Goal: Communication & Community: Answer question/provide support

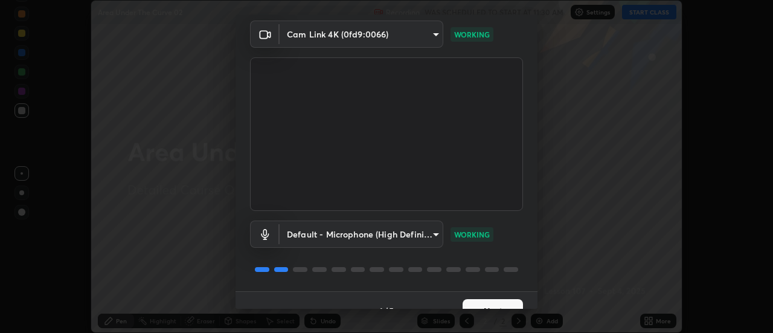
scroll to position [63, 0]
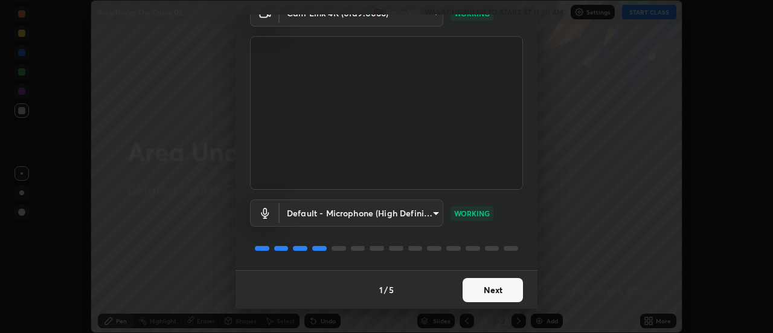
click at [501, 285] on button "Next" at bounding box center [493, 290] width 60 height 24
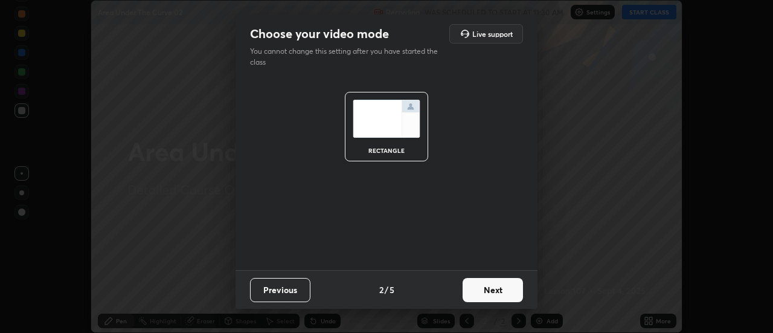
click at [501, 289] on button "Next" at bounding box center [493, 290] width 60 height 24
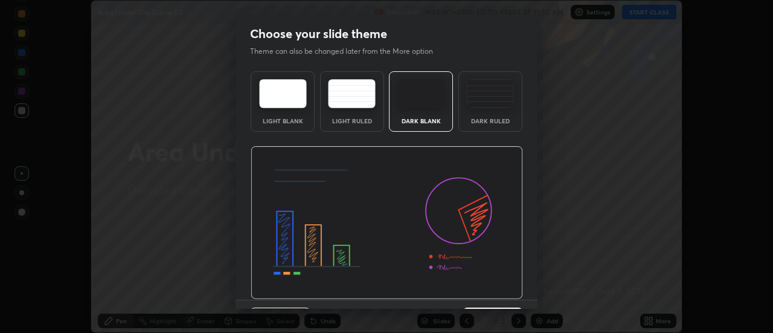
scroll to position [30, 0]
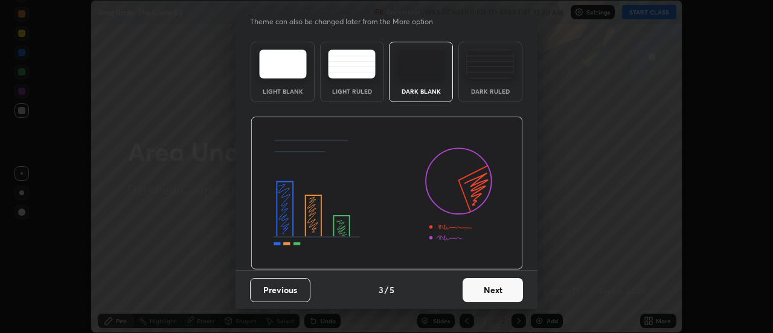
click at [506, 293] on button "Next" at bounding box center [493, 290] width 60 height 24
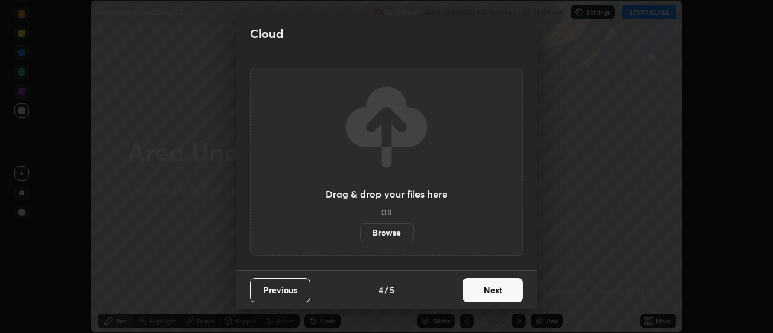
scroll to position [0, 0]
click at [506, 292] on button "Next" at bounding box center [493, 290] width 60 height 24
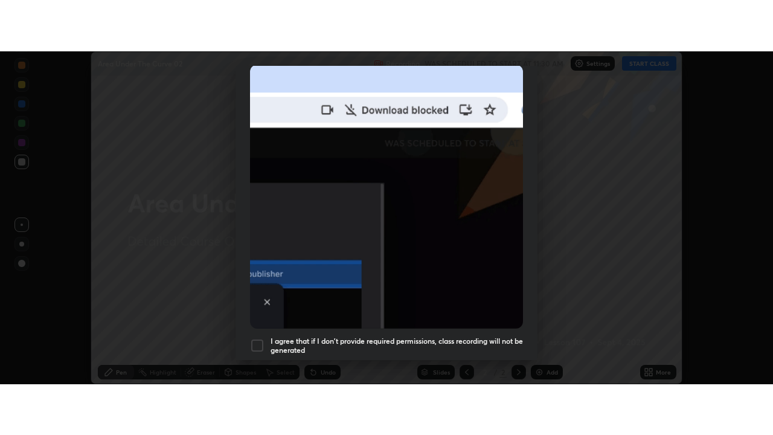
scroll to position [310, 0]
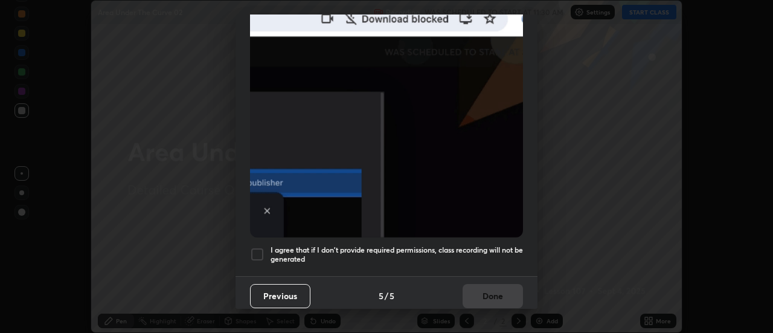
click at [257, 247] on div at bounding box center [257, 254] width 14 height 14
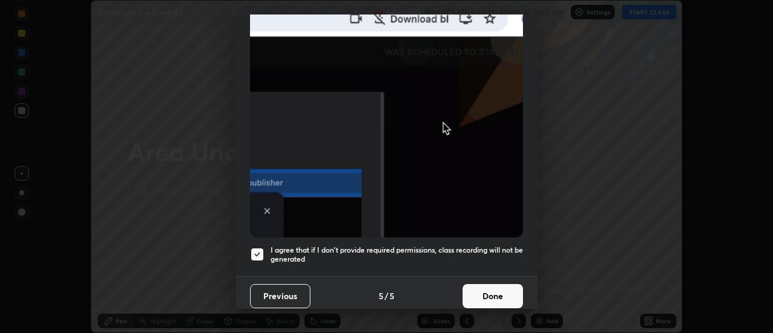
click at [489, 285] on button "Done" at bounding box center [493, 296] width 60 height 24
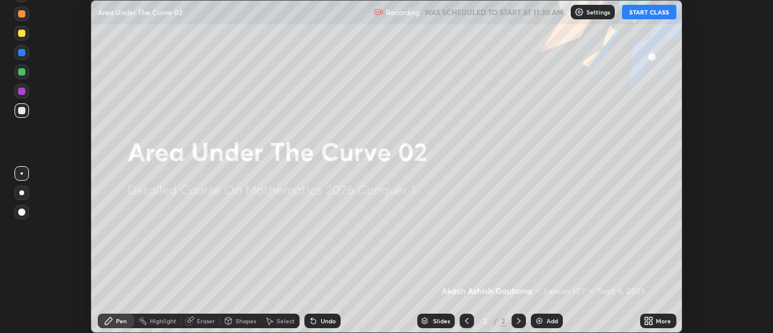
click at [657, 16] on button "START CLASS" at bounding box center [649, 12] width 54 height 14
click at [651, 323] on icon at bounding box center [651, 322] width 3 height 3
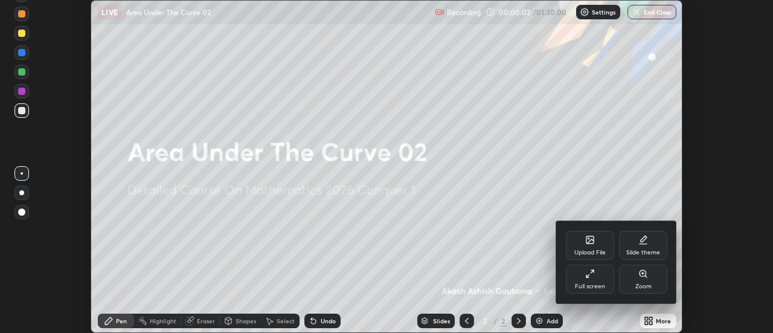
click at [597, 274] on div "Full screen" at bounding box center [590, 279] width 48 height 29
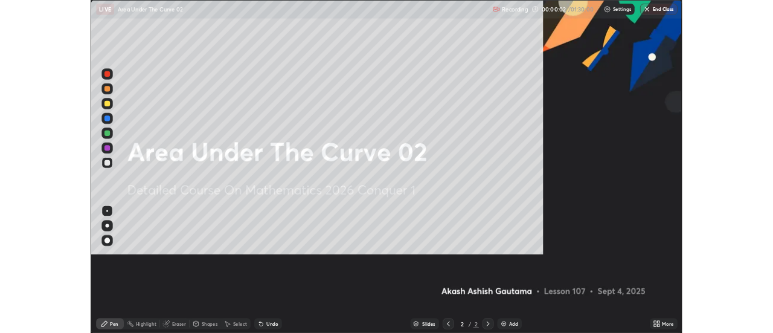
scroll to position [435, 773]
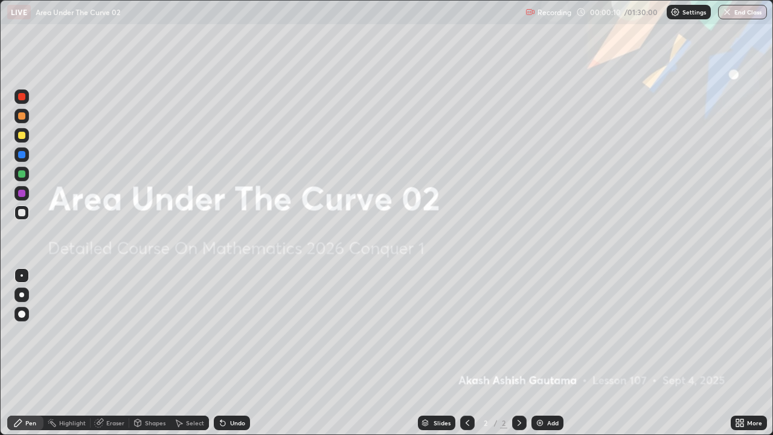
click at [549, 332] on div "Add" at bounding box center [552, 423] width 11 height 6
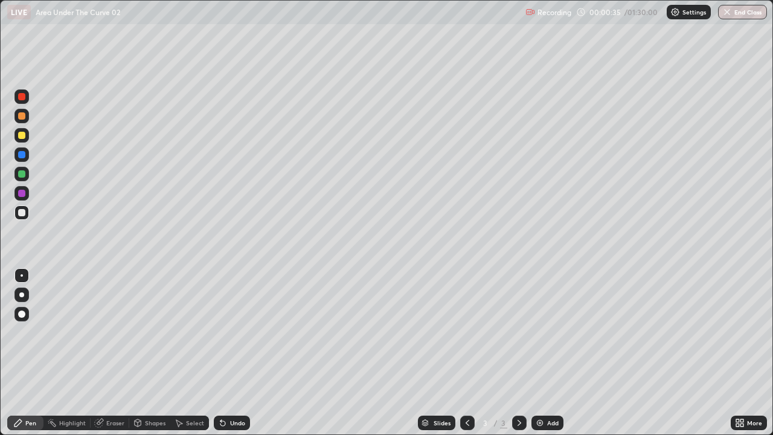
click at [22, 295] on div at bounding box center [21, 294] width 5 height 5
click at [22, 136] on div at bounding box center [21, 135] width 7 height 7
click at [106, 332] on div "Eraser" at bounding box center [115, 423] width 18 height 6
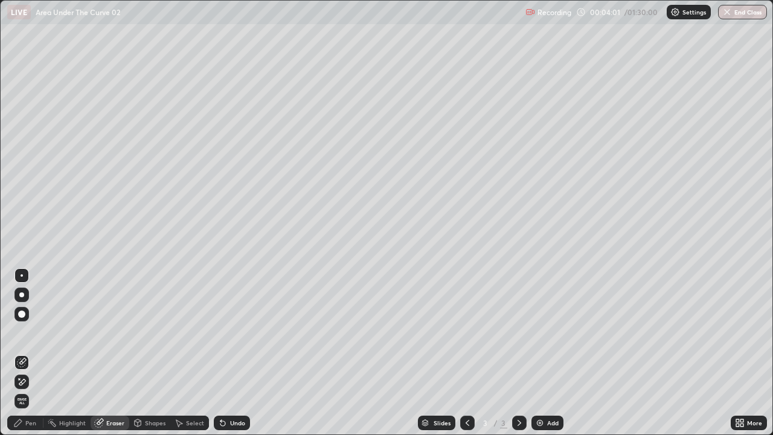
click at [31, 332] on div "Pen" at bounding box center [30, 423] width 11 height 6
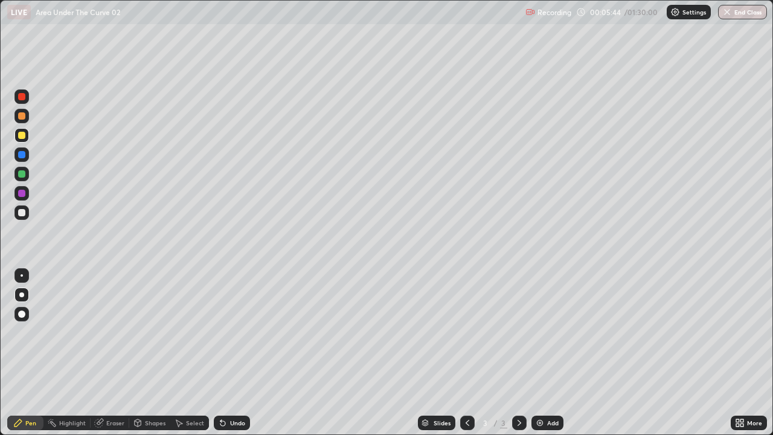
click at [221, 332] on icon at bounding box center [222, 423] width 5 height 5
click at [223, 332] on icon at bounding box center [223, 423] width 10 height 10
click at [223, 332] on icon at bounding box center [222, 423] width 5 height 5
click at [222, 332] on icon at bounding box center [222, 423] width 5 height 5
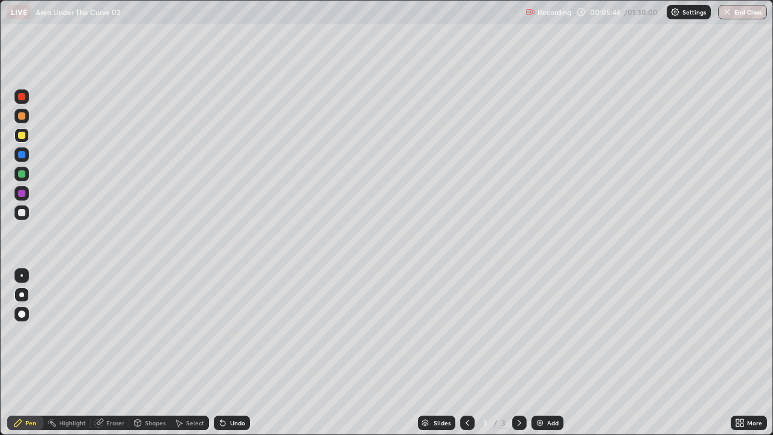
click at [220, 332] on icon at bounding box center [222, 423] width 5 height 5
click at [118, 332] on div "Eraser" at bounding box center [115, 423] width 18 height 6
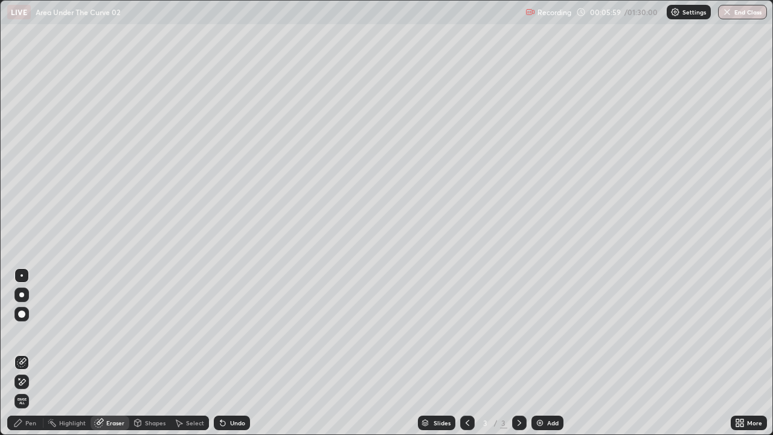
click at [31, 332] on div "Pen" at bounding box center [30, 423] width 11 height 6
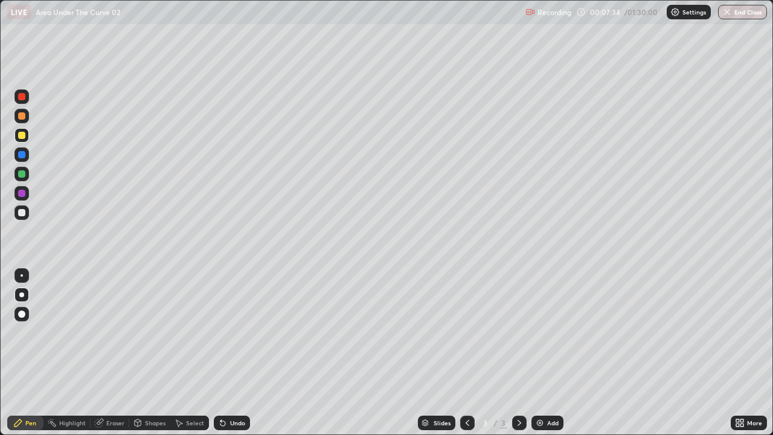
click at [240, 332] on div "Undo" at bounding box center [237, 423] width 15 height 6
click at [237, 332] on div "Undo" at bounding box center [237, 423] width 15 height 6
click at [236, 332] on div "Undo" at bounding box center [237, 423] width 15 height 6
click at [237, 332] on div "Undo" at bounding box center [237, 423] width 15 height 6
click at [554, 332] on div "Add" at bounding box center [552, 423] width 11 height 6
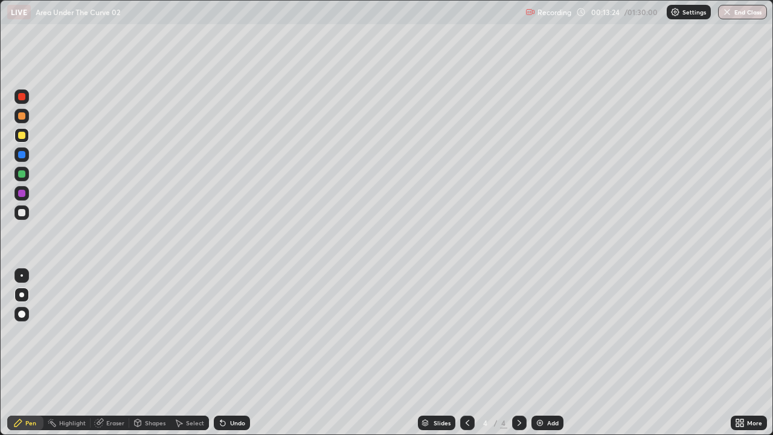
click at [25, 215] on div at bounding box center [21, 212] width 14 height 14
click at [220, 332] on icon at bounding box center [220, 420] width 1 height 1
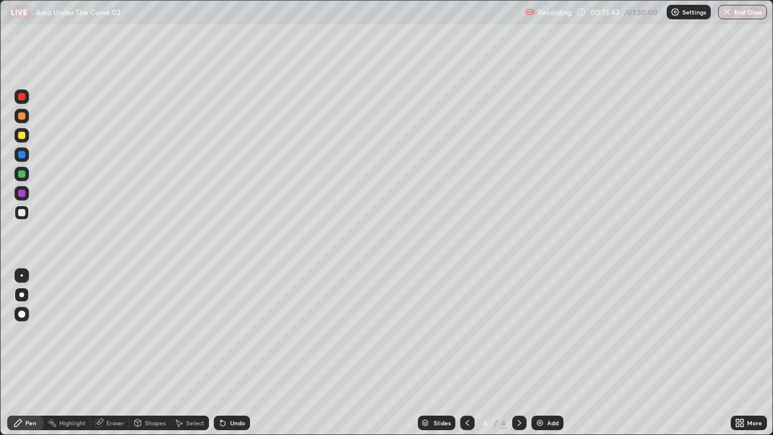
click at [220, 332] on icon at bounding box center [220, 420] width 1 height 1
click at [222, 332] on icon at bounding box center [222, 423] width 5 height 5
click at [221, 332] on icon at bounding box center [222, 423] width 5 height 5
click at [101, 332] on icon at bounding box center [100, 422] width 7 height 6
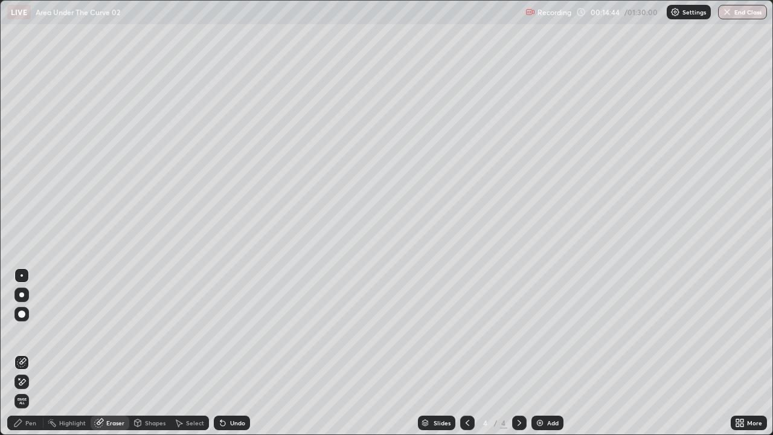
click at [30, 332] on div "Pen" at bounding box center [30, 423] width 11 height 6
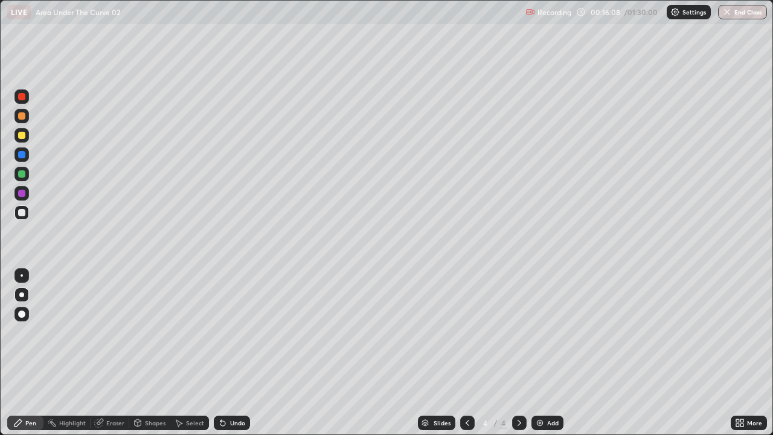
click at [466, 332] on icon at bounding box center [468, 423] width 4 height 6
click at [465, 332] on icon at bounding box center [468, 423] width 10 height 10
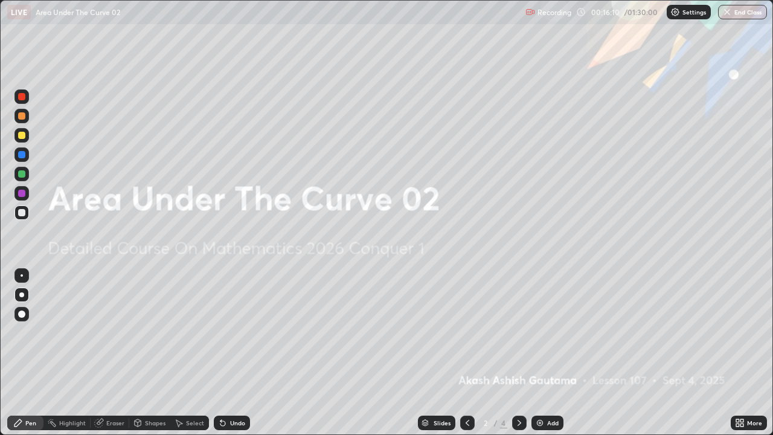
click at [518, 332] on icon at bounding box center [520, 423] width 10 height 10
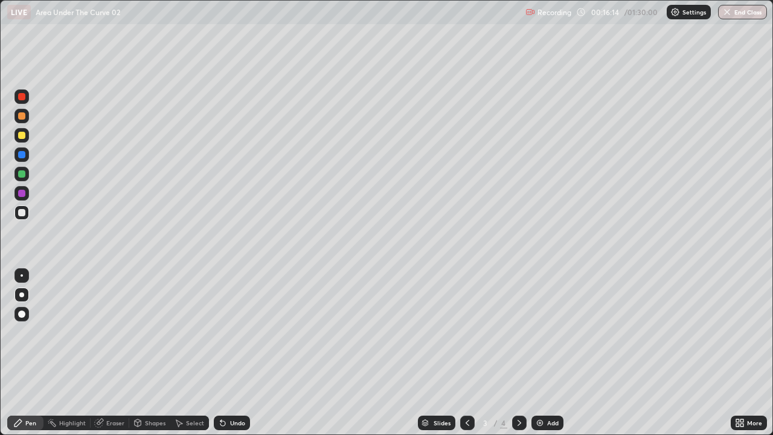
click at [518, 332] on icon at bounding box center [520, 423] width 10 height 10
click at [236, 332] on div "Undo" at bounding box center [237, 423] width 15 height 6
click at [237, 332] on div "Undo" at bounding box center [237, 423] width 15 height 6
click at [230, 332] on div "Undo" at bounding box center [237, 423] width 15 height 6
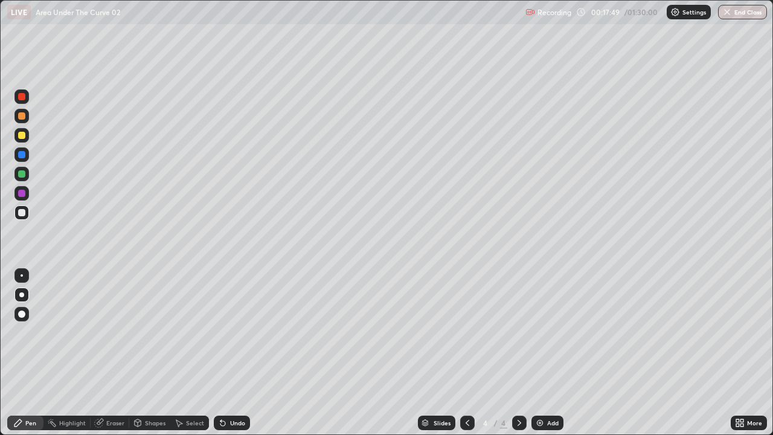
click at [230, 332] on div "Undo" at bounding box center [237, 423] width 15 height 6
click at [234, 332] on div "Undo" at bounding box center [237, 423] width 15 height 6
click at [235, 332] on div "Undo" at bounding box center [232, 423] width 36 height 14
click at [230, 332] on div "Undo" at bounding box center [237, 423] width 15 height 6
click at [233, 332] on div "Undo" at bounding box center [237, 423] width 15 height 6
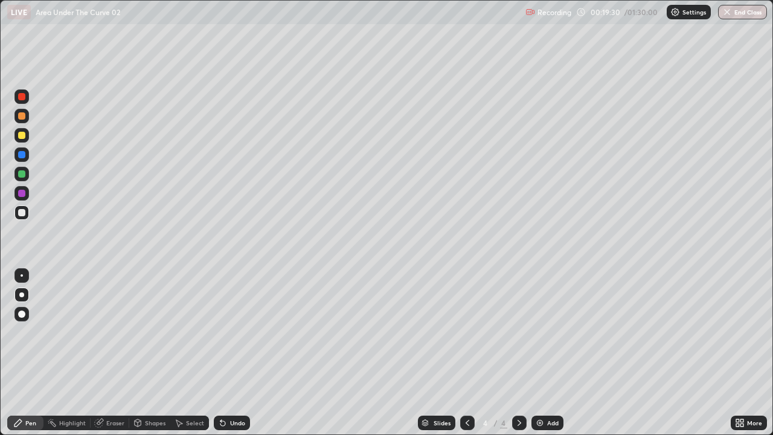
click at [232, 332] on div "Undo" at bounding box center [237, 423] width 15 height 6
click at [230, 332] on div "Undo" at bounding box center [232, 423] width 36 height 14
click at [551, 332] on div "Add" at bounding box center [552, 423] width 11 height 6
click at [221, 332] on icon at bounding box center [222, 423] width 5 height 5
click at [223, 332] on icon at bounding box center [222, 423] width 5 height 5
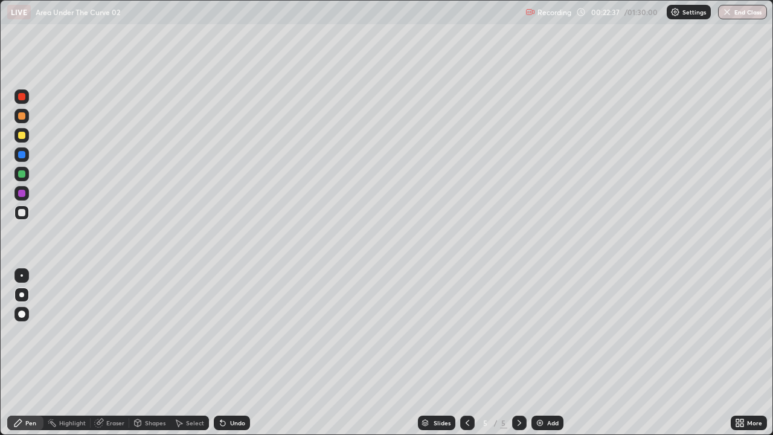
click at [180, 332] on icon at bounding box center [179, 423] width 10 height 10
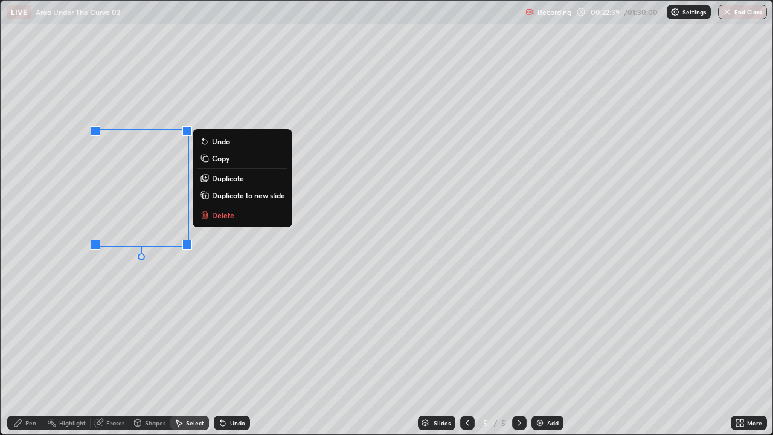
click at [218, 216] on p "Delete" at bounding box center [223, 215] width 22 height 10
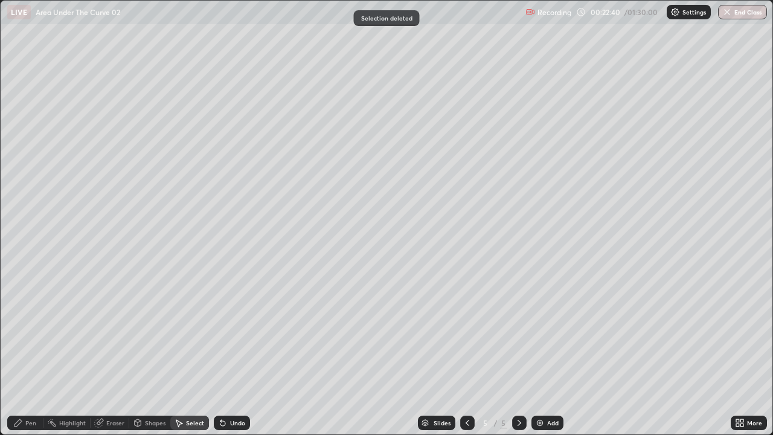
click at [31, 332] on div "Pen" at bounding box center [30, 423] width 11 height 6
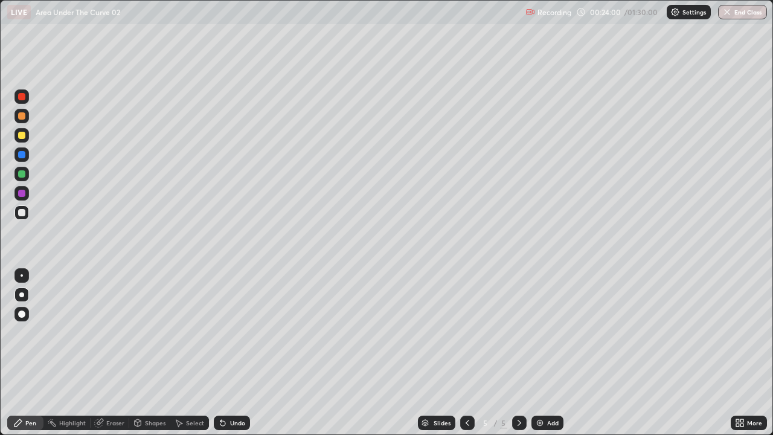
click at [221, 332] on icon at bounding box center [222, 423] width 5 height 5
click at [106, 332] on div "Eraser" at bounding box center [115, 423] width 18 height 6
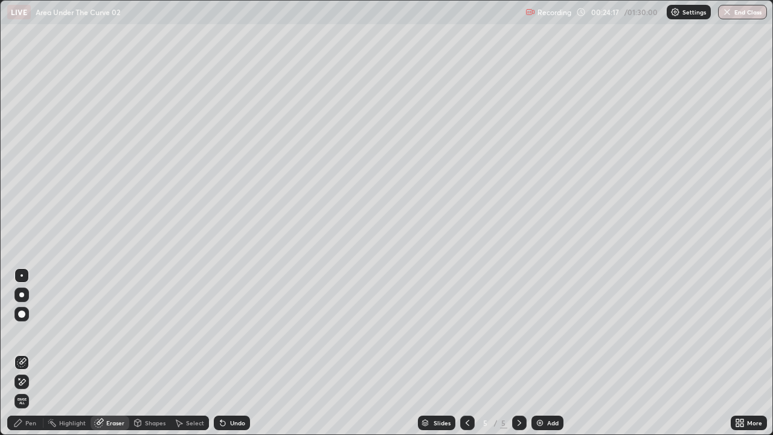
click at [27, 332] on div "Pen" at bounding box center [25, 423] width 36 height 14
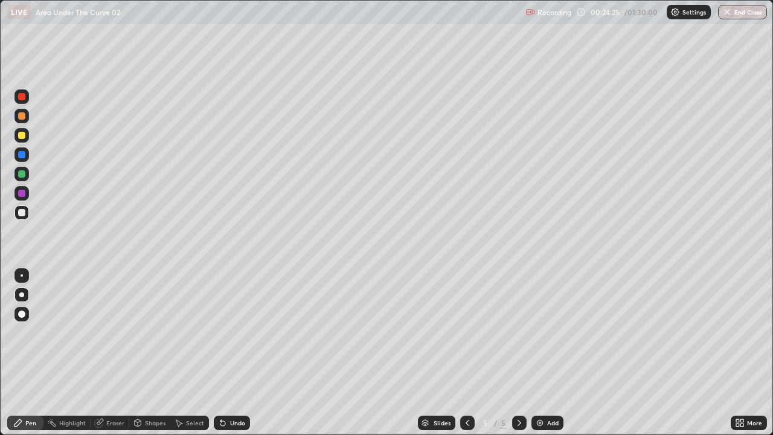
click at [108, 332] on div "Eraser" at bounding box center [115, 423] width 18 height 6
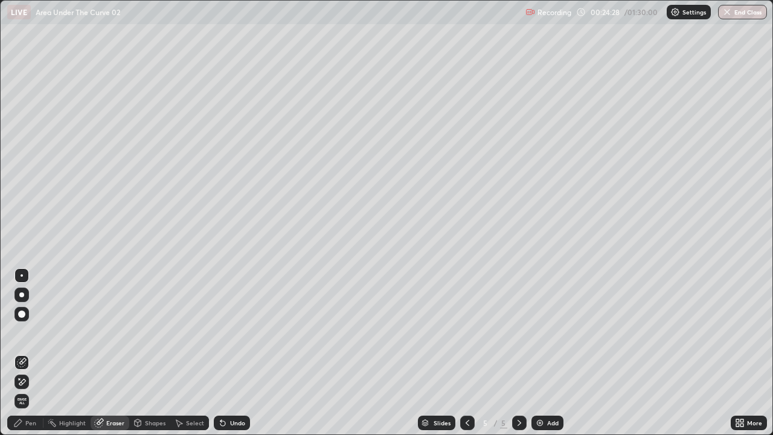
click at [34, 332] on div "Pen" at bounding box center [30, 423] width 11 height 6
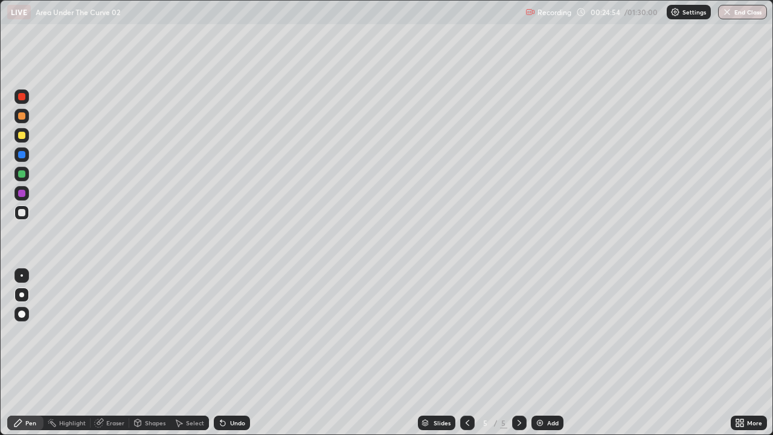
click at [192, 332] on div "Select" at bounding box center [195, 423] width 18 height 6
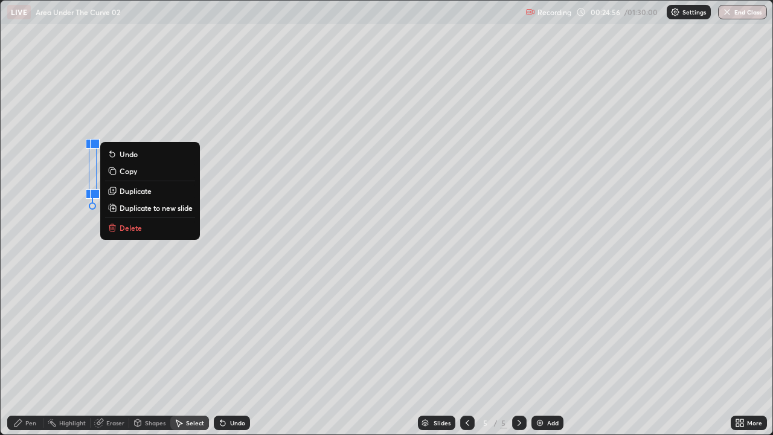
click at [134, 230] on p "Delete" at bounding box center [131, 228] width 22 height 10
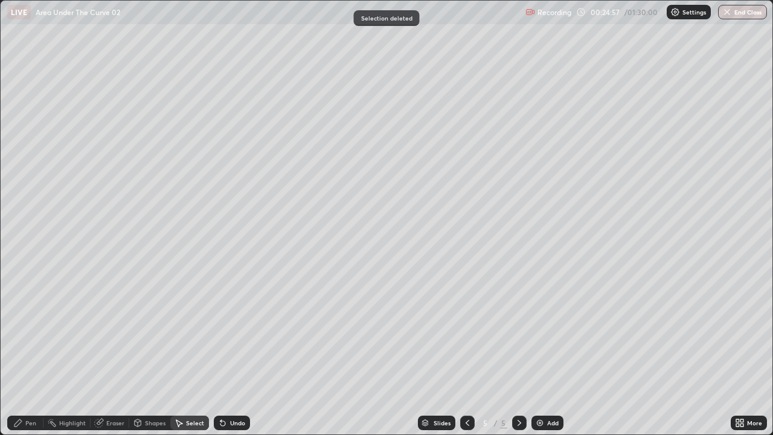
click at [31, 332] on div "Pen" at bounding box center [25, 423] width 36 height 14
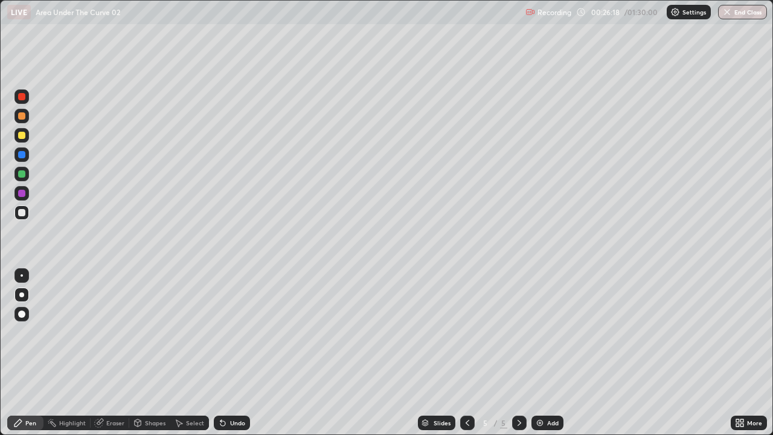
click at [118, 332] on div "Eraser" at bounding box center [115, 423] width 18 height 6
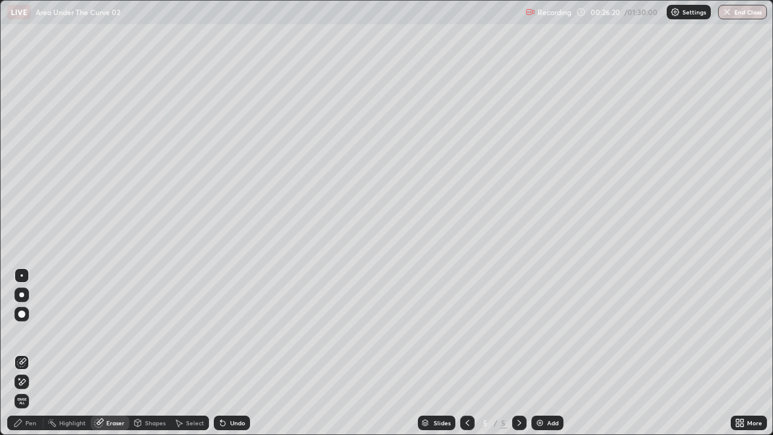
click at [29, 332] on div "Pen" at bounding box center [30, 423] width 11 height 6
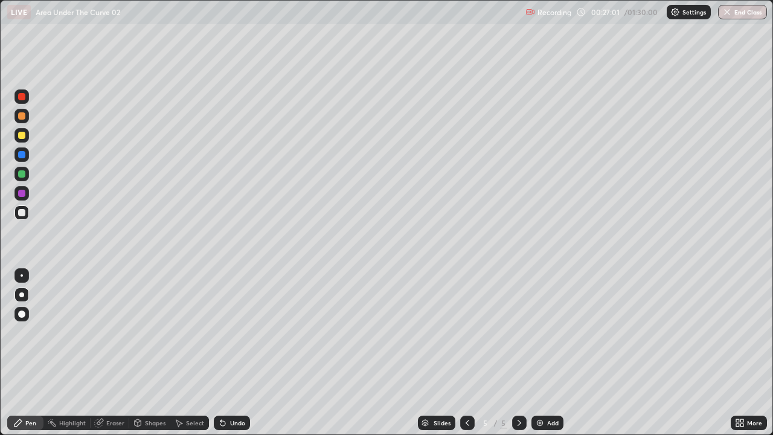
click at [117, 332] on div "Eraser" at bounding box center [115, 423] width 18 height 6
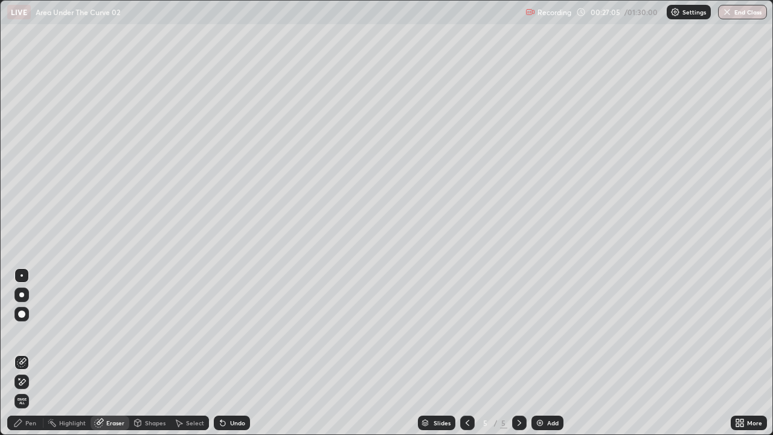
click at [31, 332] on div "Pen" at bounding box center [30, 423] width 11 height 6
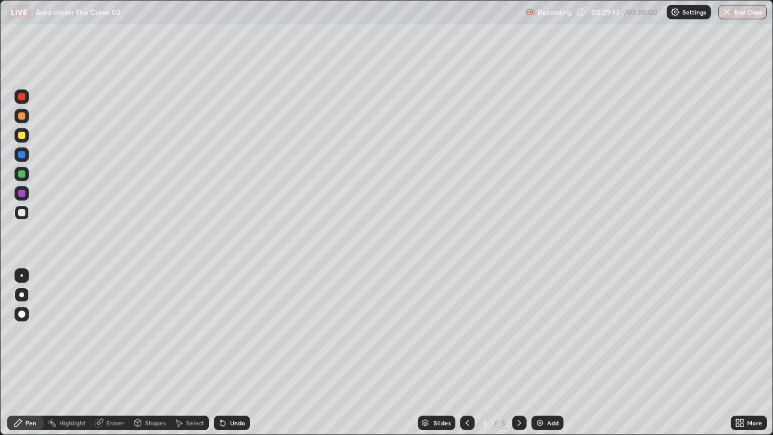
click at [149, 332] on div "Shapes" at bounding box center [155, 423] width 21 height 6
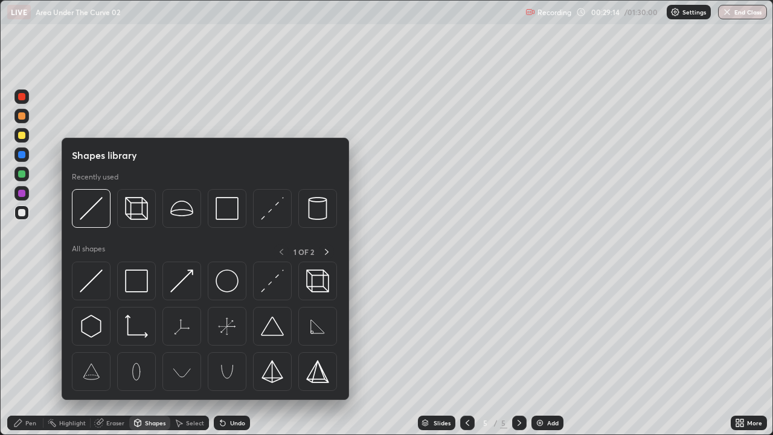
click at [115, 332] on div "Eraser" at bounding box center [115, 423] width 18 height 6
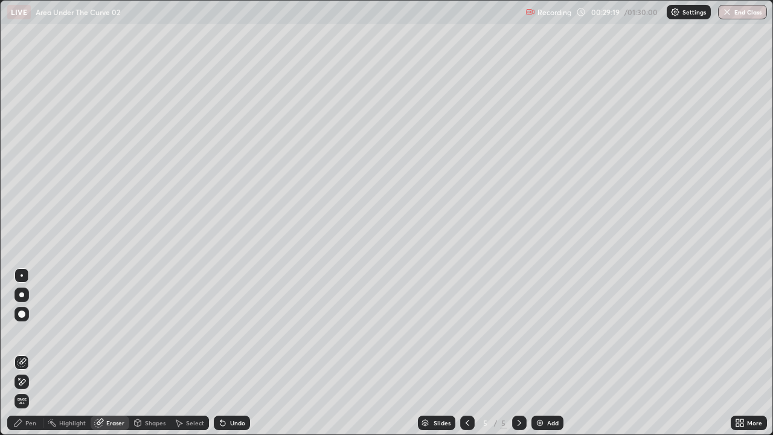
click at [28, 332] on div "Pen" at bounding box center [30, 423] width 11 height 6
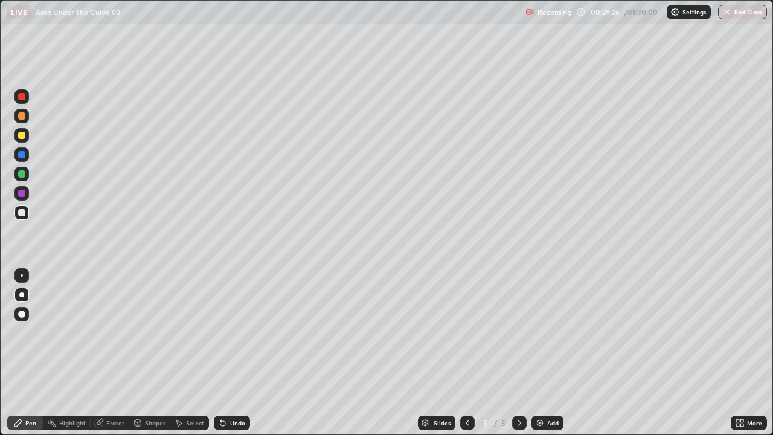
click at [230, 332] on div "Undo" at bounding box center [237, 423] width 15 height 6
click at [234, 332] on div "Undo" at bounding box center [237, 423] width 15 height 6
click at [233, 332] on div "Undo" at bounding box center [237, 423] width 15 height 6
click at [232, 332] on div "Undo" at bounding box center [237, 423] width 15 height 6
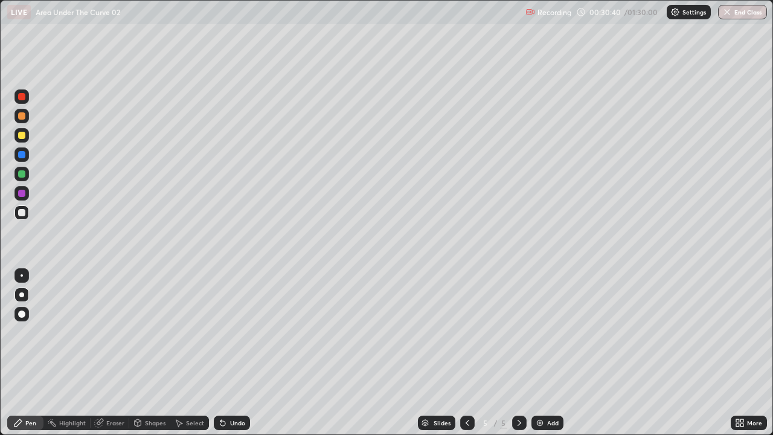
click at [233, 332] on div "Undo" at bounding box center [237, 423] width 15 height 6
click at [234, 332] on div "Undo" at bounding box center [237, 423] width 15 height 6
click at [235, 332] on div "Undo" at bounding box center [237, 423] width 15 height 6
click at [237, 332] on div "Undo" at bounding box center [237, 423] width 15 height 6
click at [554, 332] on div "Add" at bounding box center [552, 423] width 11 height 6
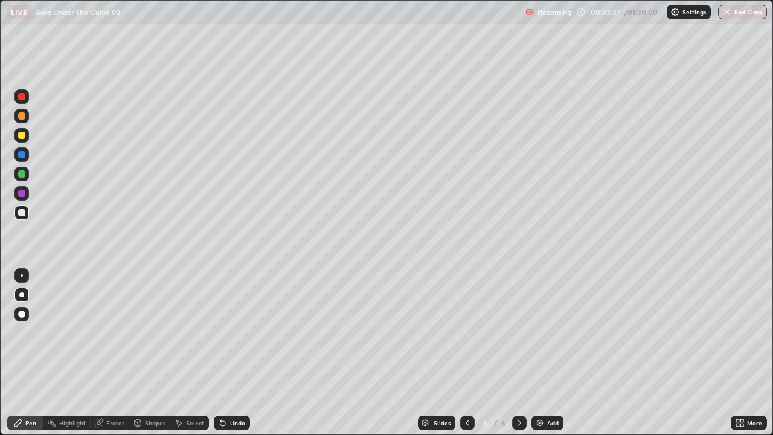
click at [232, 332] on div "Undo" at bounding box center [237, 423] width 15 height 6
click at [24, 136] on div at bounding box center [21, 135] width 7 height 7
click at [24, 312] on div at bounding box center [21, 313] width 7 height 7
click at [25, 175] on div at bounding box center [21, 173] width 7 height 7
click at [26, 211] on div at bounding box center [21, 212] width 14 height 14
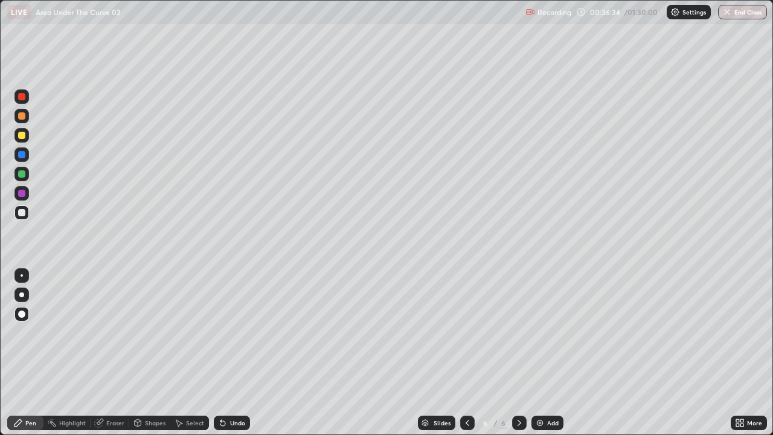
click at [23, 294] on div at bounding box center [21, 294] width 5 height 5
click at [24, 175] on div at bounding box center [21, 173] width 7 height 7
click at [220, 332] on icon at bounding box center [220, 420] width 1 height 1
click at [223, 332] on icon at bounding box center [222, 423] width 5 height 5
click at [224, 332] on icon at bounding box center [223, 423] width 10 height 10
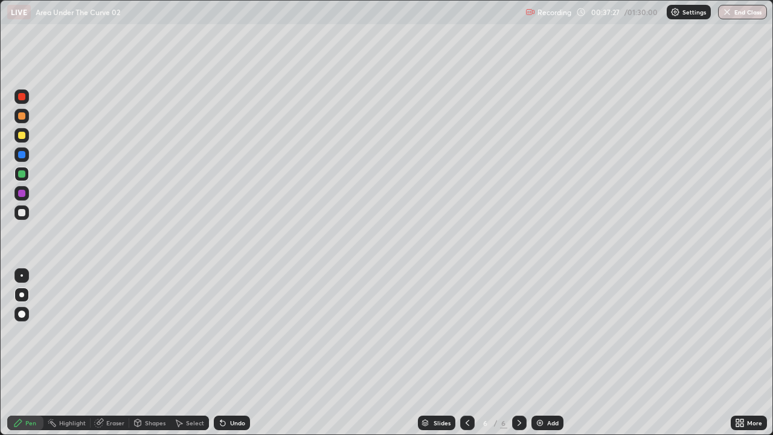
click at [24, 155] on div at bounding box center [21, 154] width 7 height 7
click at [196, 332] on div "Select" at bounding box center [195, 423] width 18 height 6
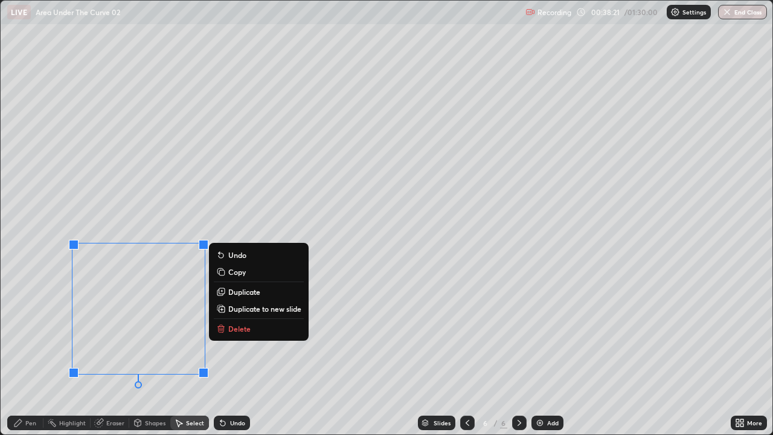
click at [243, 330] on p "Delete" at bounding box center [239, 329] width 22 height 10
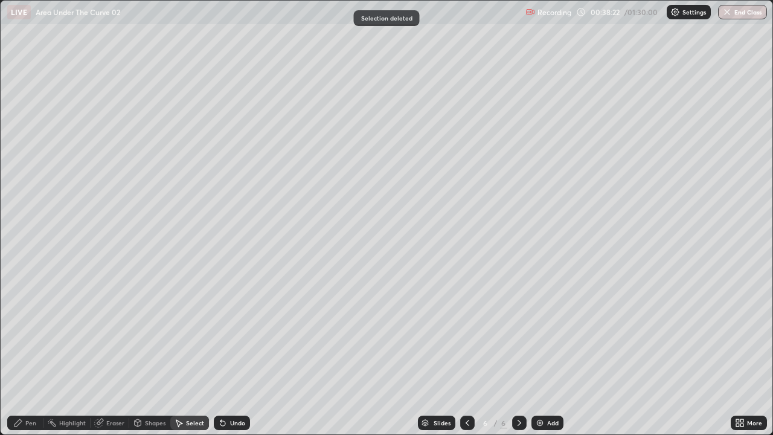
click at [34, 332] on div "Pen" at bounding box center [25, 423] width 36 height 14
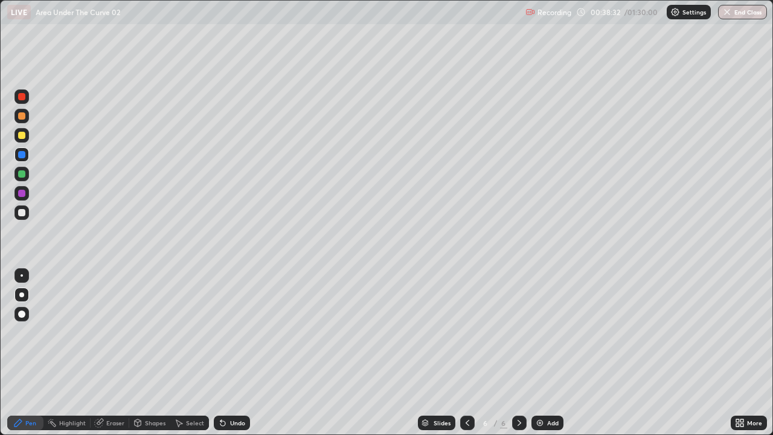
click at [28, 212] on div at bounding box center [21, 212] width 14 height 14
click at [227, 332] on div "Undo" at bounding box center [232, 423] width 36 height 14
click at [225, 332] on icon at bounding box center [223, 423] width 10 height 10
click at [226, 332] on icon at bounding box center [223, 423] width 10 height 10
click at [227, 332] on div "Undo" at bounding box center [232, 423] width 36 height 14
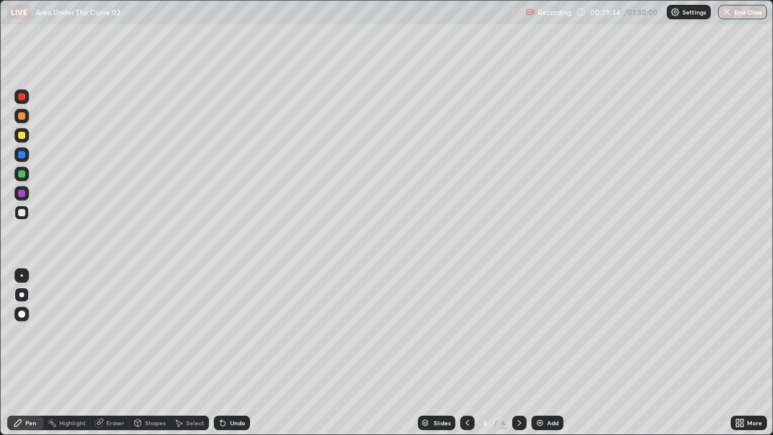
click at [227, 332] on div "Undo" at bounding box center [232, 423] width 36 height 14
click at [223, 332] on icon at bounding box center [222, 423] width 5 height 5
click at [233, 332] on div "Undo" at bounding box center [237, 423] width 15 height 6
click at [547, 332] on div "Add" at bounding box center [552, 423] width 11 height 6
click at [231, 332] on div "Undo" at bounding box center [232, 423] width 36 height 14
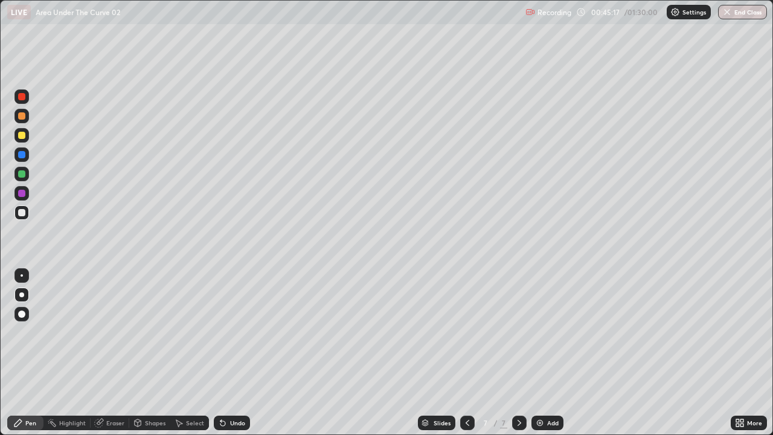
click at [230, 332] on div "Undo" at bounding box center [237, 423] width 15 height 6
click at [227, 332] on div "Undo" at bounding box center [232, 423] width 36 height 14
click at [104, 332] on div "Eraser" at bounding box center [110, 423] width 39 height 14
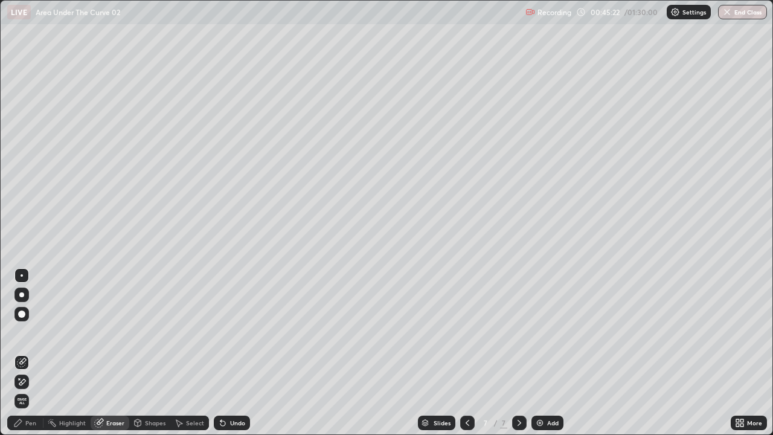
click at [26, 332] on div "Pen" at bounding box center [30, 423] width 11 height 6
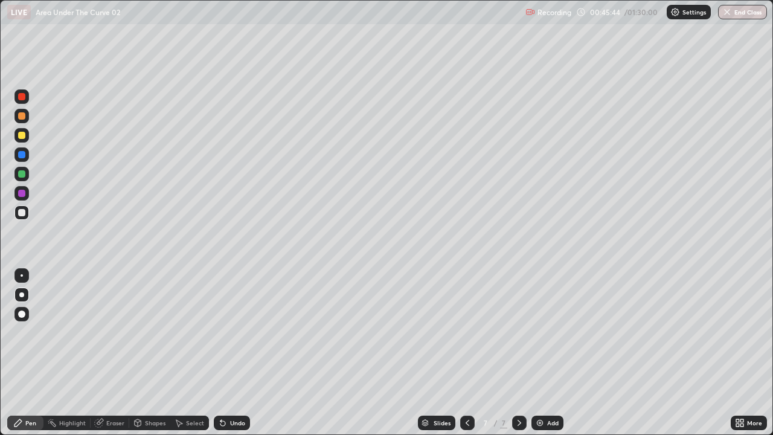
click at [114, 332] on div "Eraser" at bounding box center [115, 423] width 18 height 6
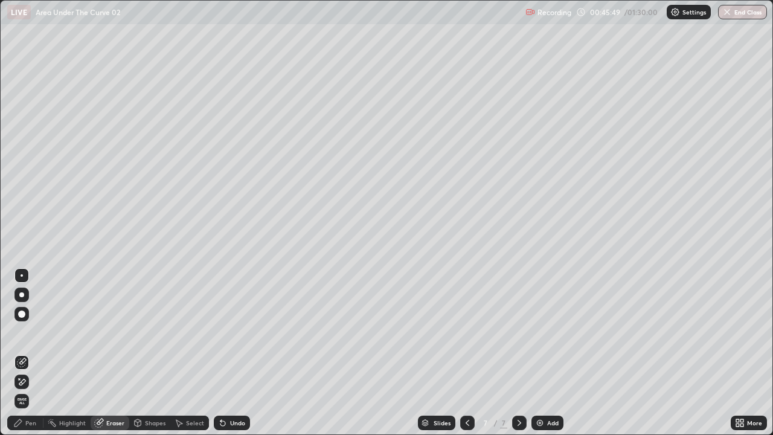
click at [31, 332] on div "Pen" at bounding box center [30, 423] width 11 height 6
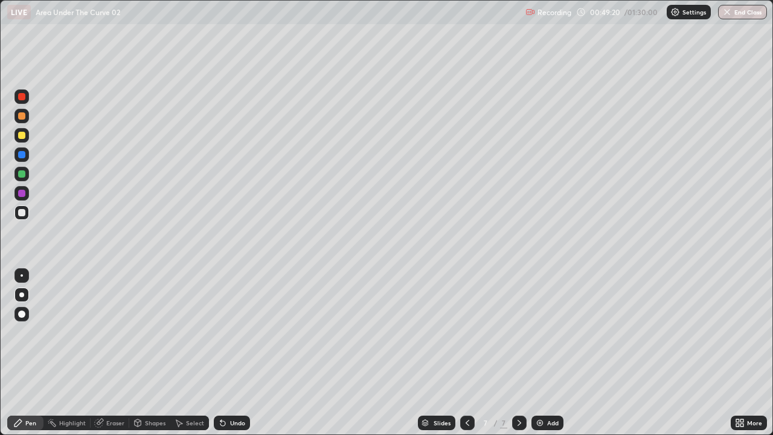
click at [230, 332] on div "Undo" at bounding box center [237, 423] width 15 height 6
click at [228, 332] on div "Undo" at bounding box center [232, 423] width 36 height 14
click at [223, 332] on icon at bounding box center [223, 423] width 10 height 10
click at [221, 332] on icon at bounding box center [222, 423] width 5 height 5
click at [227, 332] on div "Undo" at bounding box center [232, 423] width 36 height 14
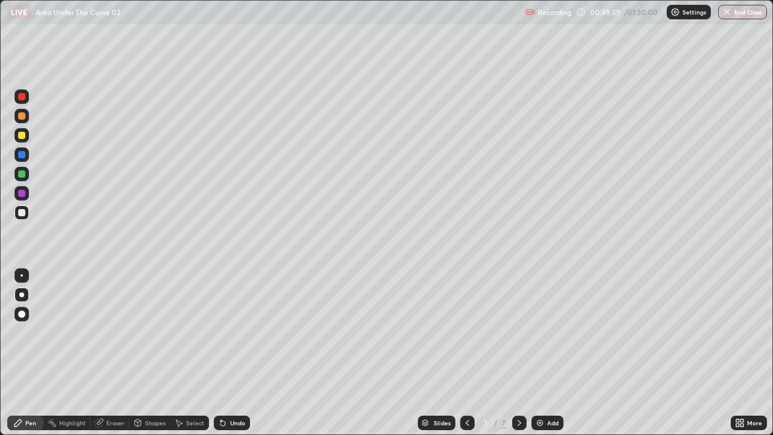
click at [227, 332] on div "Undo" at bounding box center [232, 423] width 36 height 14
click at [226, 332] on div "Undo" at bounding box center [232, 423] width 36 height 14
click at [226, 332] on icon at bounding box center [223, 423] width 10 height 10
click at [220, 332] on icon at bounding box center [222, 423] width 5 height 5
click at [220, 332] on icon at bounding box center [220, 420] width 1 height 1
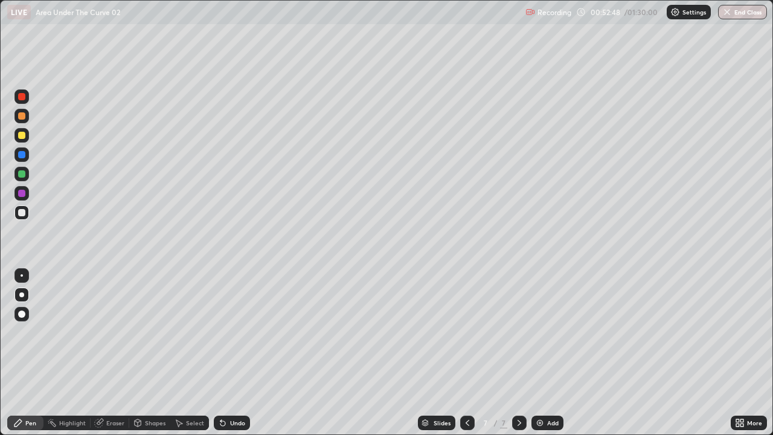
click at [220, 332] on icon at bounding box center [220, 420] width 1 height 1
click at [223, 332] on icon at bounding box center [223, 423] width 10 height 10
click at [225, 332] on icon at bounding box center [223, 423] width 10 height 10
click at [192, 332] on div "Select" at bounding box center [195, 423] width 18 height 6
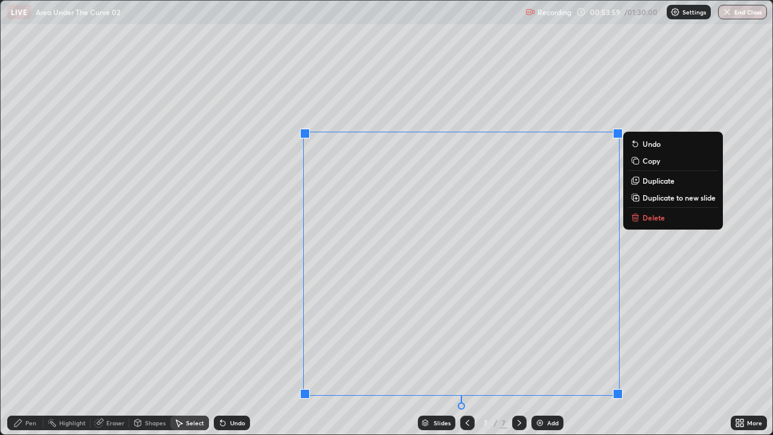
click at [643, 161] on p "Copy" at bounding box center [652, 161] width 18 height 10
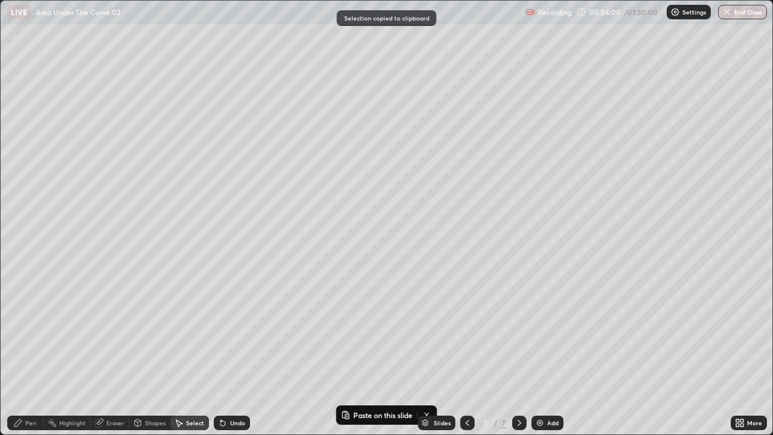
click at [542, 332] on img at bounding box center [540, 423] width 10 height 10
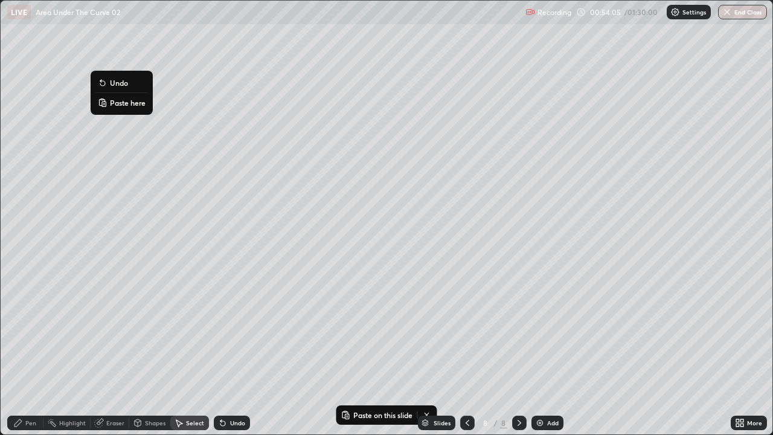
click at [117, 106] on p "Paste here" at bounding box center [128, 103] width 36 height 10
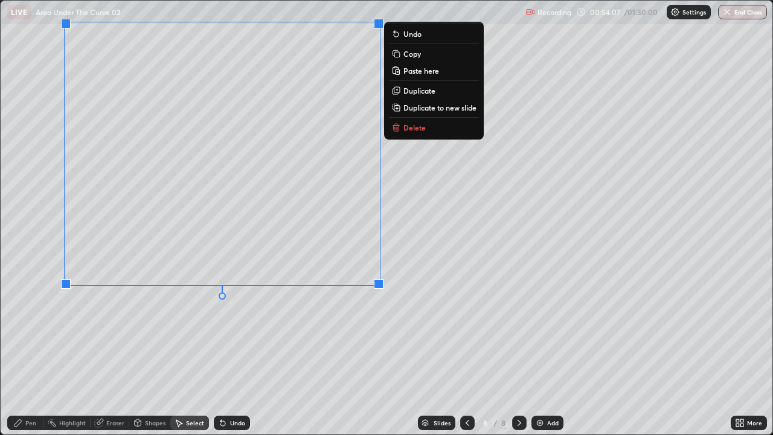
click at [106, 332] on div "Eraser" at bounding box center [115, 423] width 18 height 6
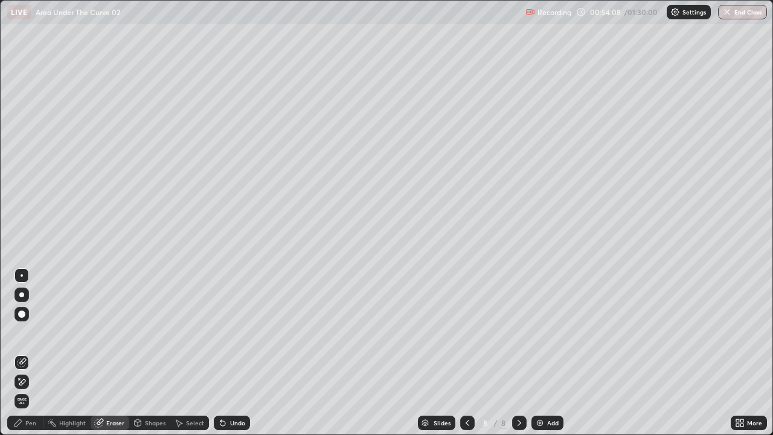
click at [103, 332] on div "Eraser" at bounding box center [110, 423] width 39 height 14
click at [23, 332] on icon at bounding box center [22, 382] width 7 height 6
click at [187, 332] on div "Select" at bounding box center [195, 423] width 18 height 6
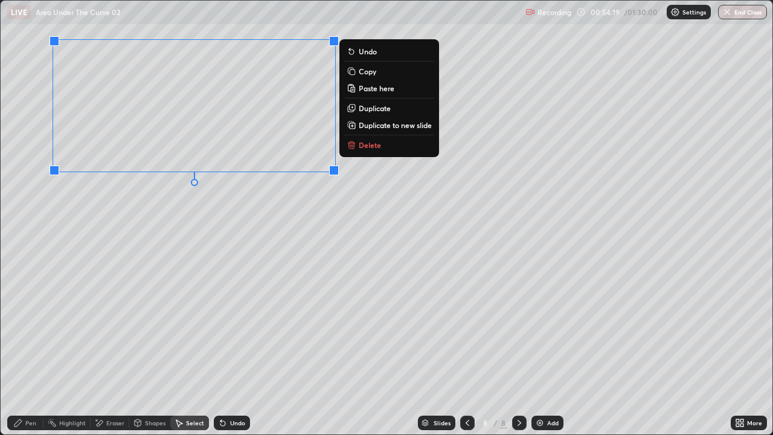
click at [157, 230] on div "0 ° Undo Copy Paste here Duplicate Duplicate to new slide Delete" at bounding box center [387, 218] width 772 height 434
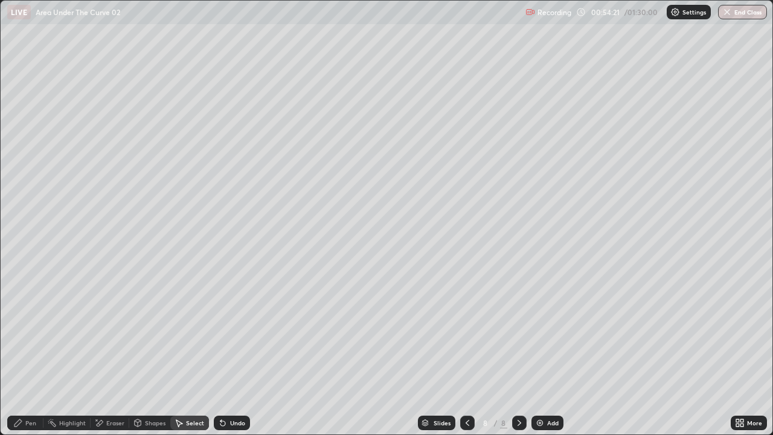
click at [31, 332] on div "Pen" at bounding box center [30, 423] width 11 height 6
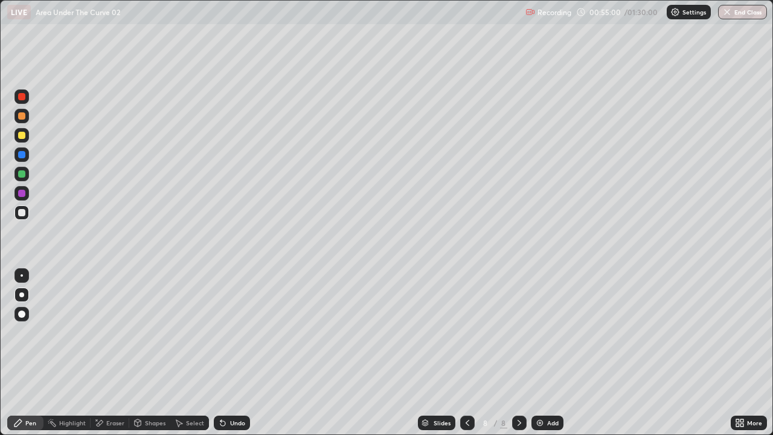
click at [223, 332] on icon at bounding box center [222, 423] width 5 height 5
click at [220, 332] on icon at bounding box center [222, 423] width 5 height 5
click at [147, 332] on div "Shapes" at bounding box center [155, 423] width 21 height 6
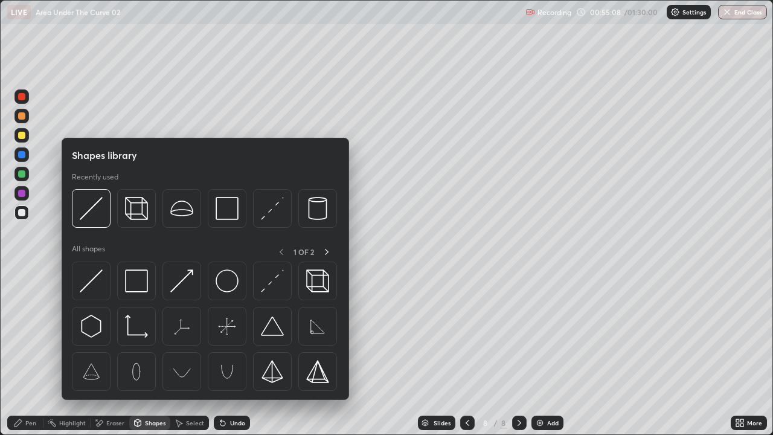
click at [115, 332] on div "Eraser" at bounding box center [115, 423] width 18 height 6
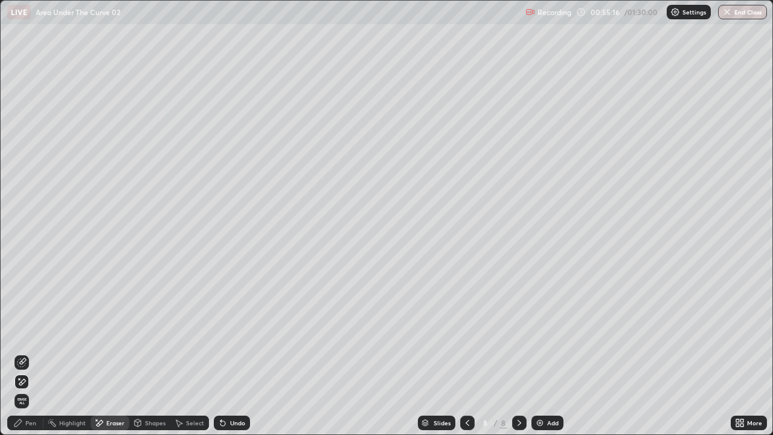
click at [28, 332] on div "Pen" at bounding box center [30, 423] width 11 height 6
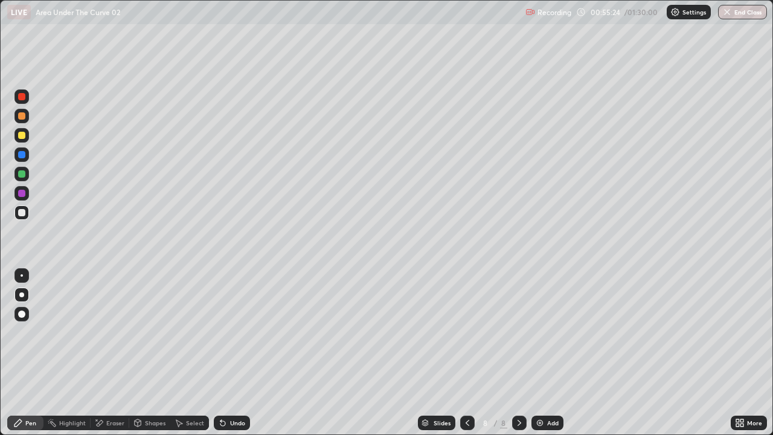
click at [107, 332] on div "Eraser" at bounding box center [115, 423] width 18 height 6
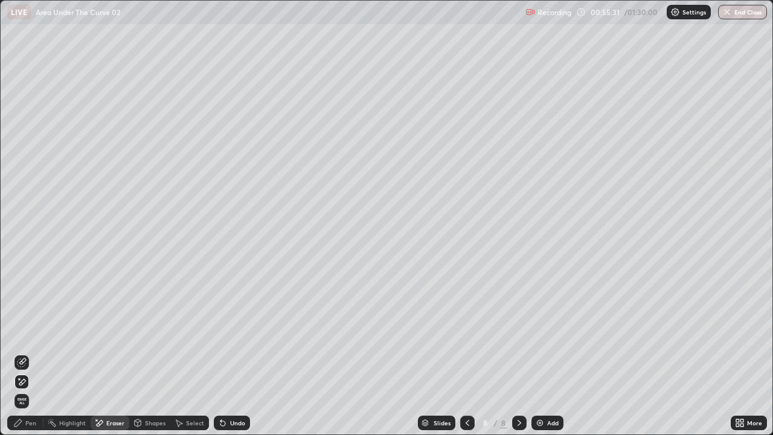
click at [27, 332] on div "Pen" at bounding box center [30, 423] width 11 height 6
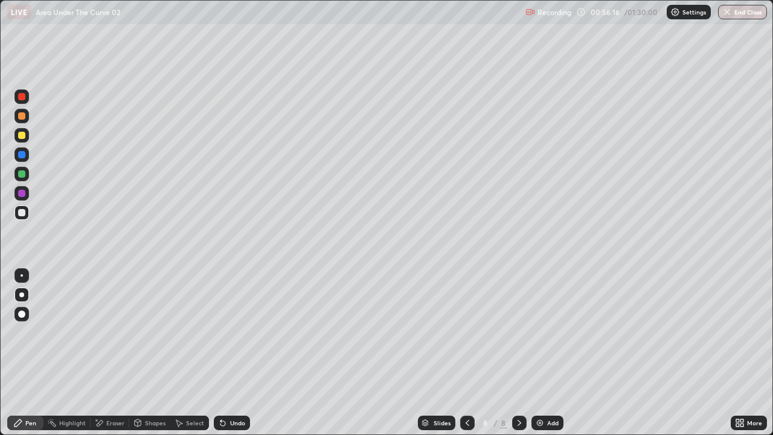
click at [228, 332] on div "Undo" at bounding box center [232, 423] width 36 height 14
click at [230, 332] on div "Undo" at bounding box center [237, 423] width 15 height 6
click at [191, 332] on div "Select" at bounding box center [195, 423] width 18 height 6
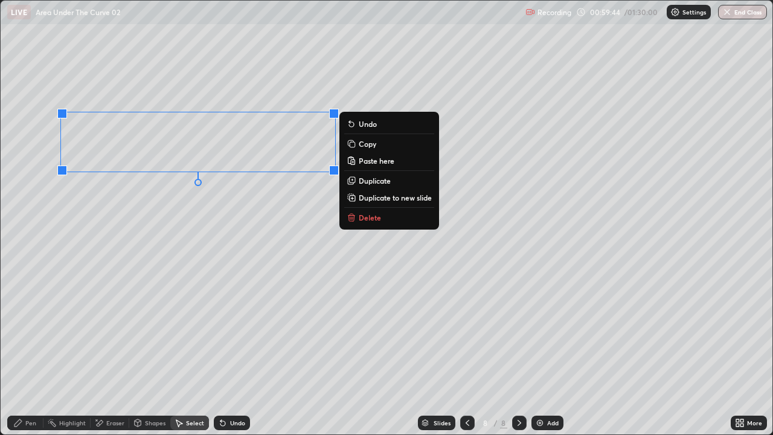
click at [364, 144] on p "Copy" at bounding box center [368, 144] width 18 height 10
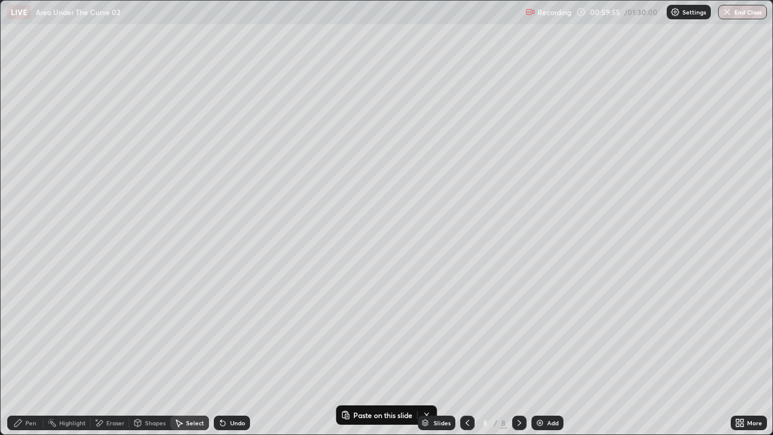
click at [547, 332] on div "Add" at bounding box center [552, 423] width 11 height 6
click at [140, 77] on p "Paste here" at bounding box center [147, 73] width 36 height 10
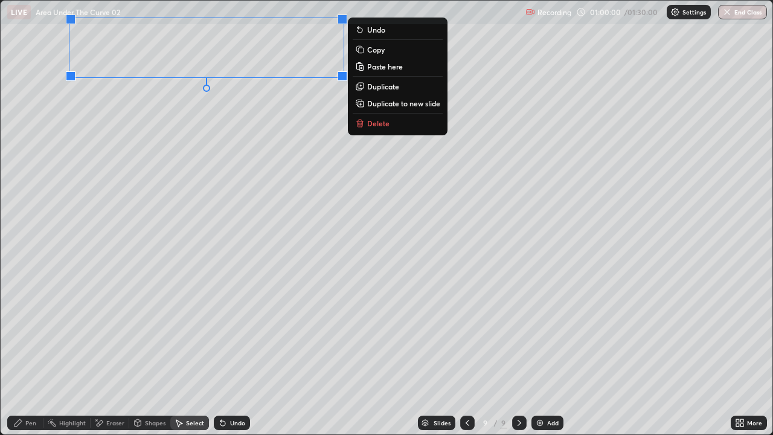
click at [120, 152] on div "0 ° Undo Copy Paste here Duplicate Duplicate to new slide Delete" at bounding box center [387, 218] width 772 height 434
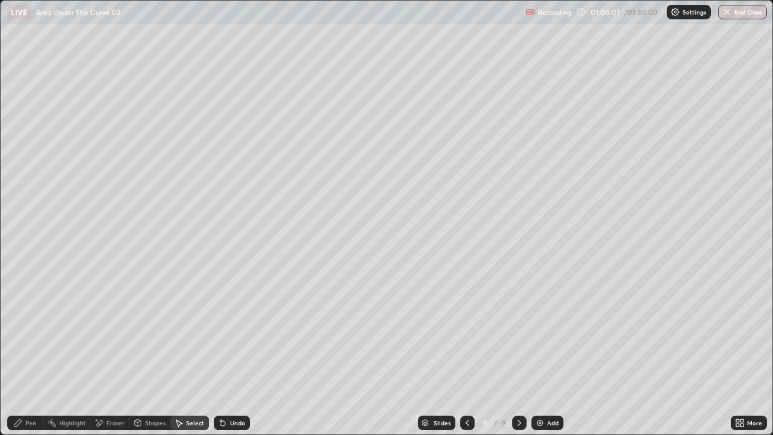
click at [107, 332] on div "Eraser" at bounding box center [115, 423] width 18 height 6
click at [31, 332] on div "Pen" at bounding box center [30, 423] width 11 height 6
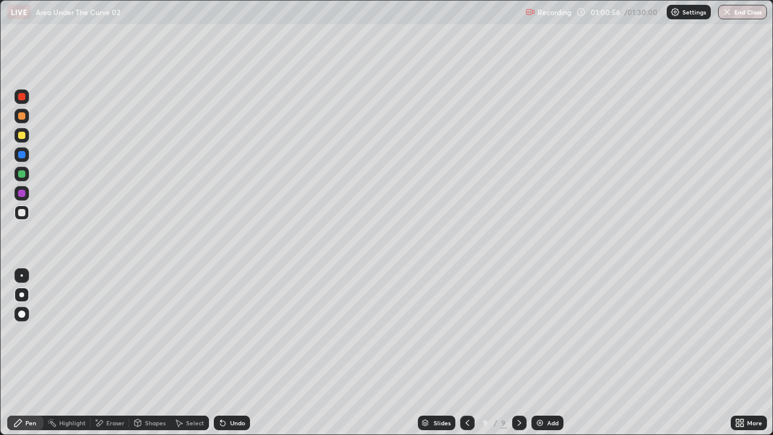
click at [101, 332] on icon at bounding box center [100, 423] width 7 height 6
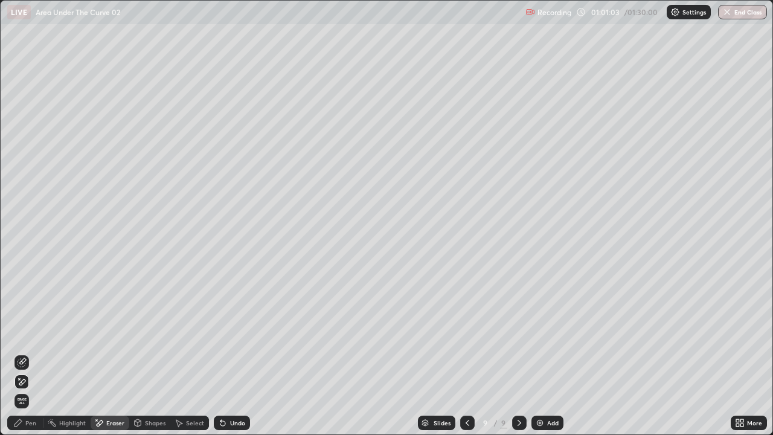
click at [31, 332] on div "Pen" at bounding box center [30, 423] width 11 height 6
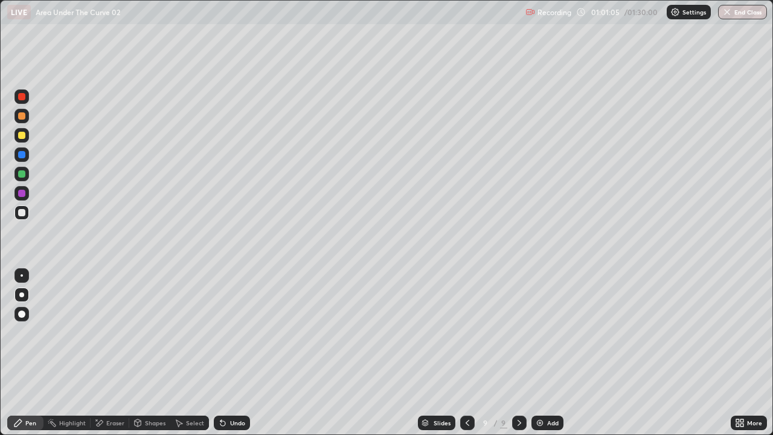
click at [24, 173] on div at bounding box center [21, 173] width 7 height 7
click at [22, 136] on div at bounding box center [21, 135] width 7 height 7
click at [99, 332] on icon at bounding box center [100, 423] width 7 height 6
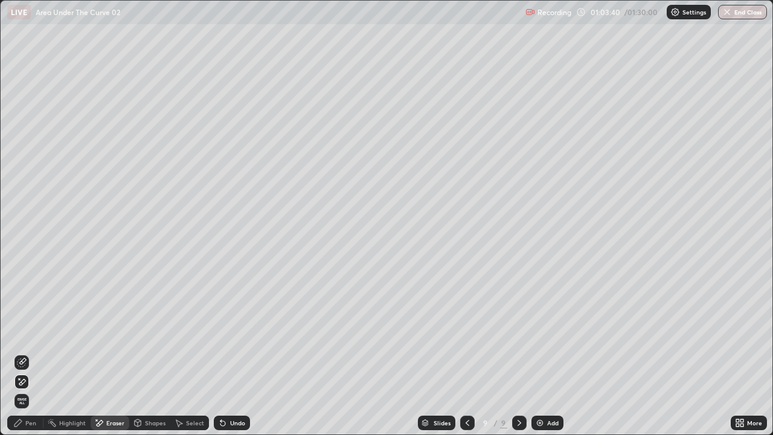
click at [22, 332] on icon at bounding box center [17, 422] width 7 height 7
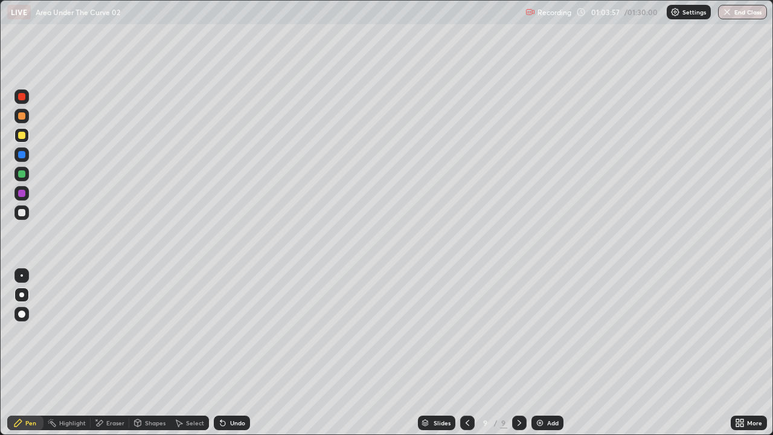
click at [111, 332] on div "Eraser" at bounding box center [115, 423] width 18 height 6
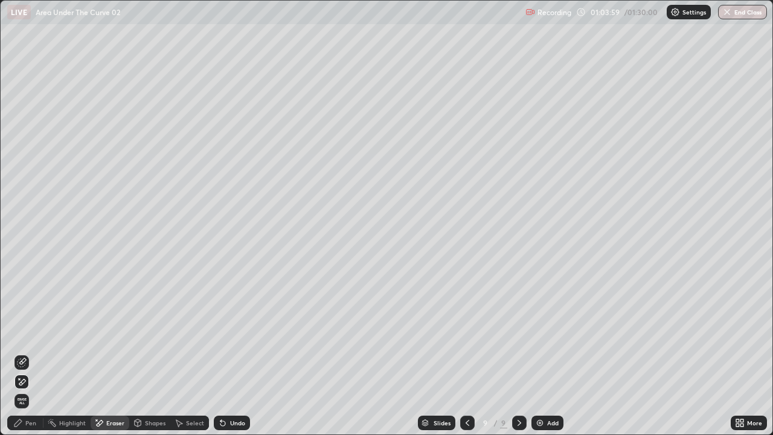
click at [25, 332] on div "Pen" at bounding box center [25, 423] width 36 height 14
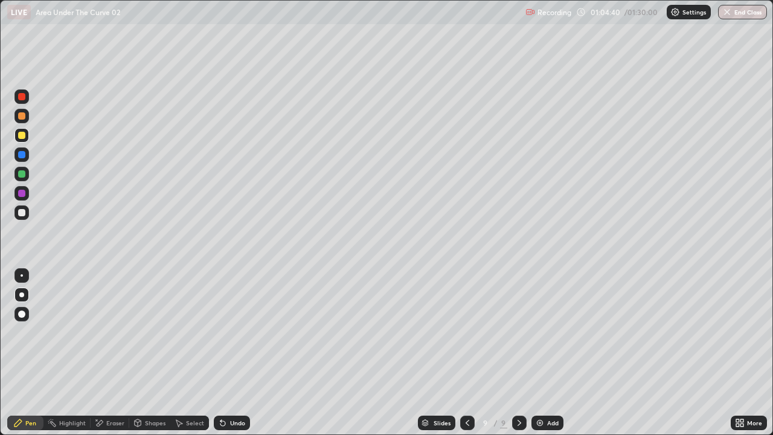
click at [24, 175] on div at bounding box center [21, 173] width 7 height 7
click at [226, 332] on div "Undo" at bounding box center [232, 423] width 36 height 14
click at [225, 332] on icon at bounding box center [223, 423] width 10 height 10
click at [221, 332] on icon at bounding box center [222, 423] width 5 height 5
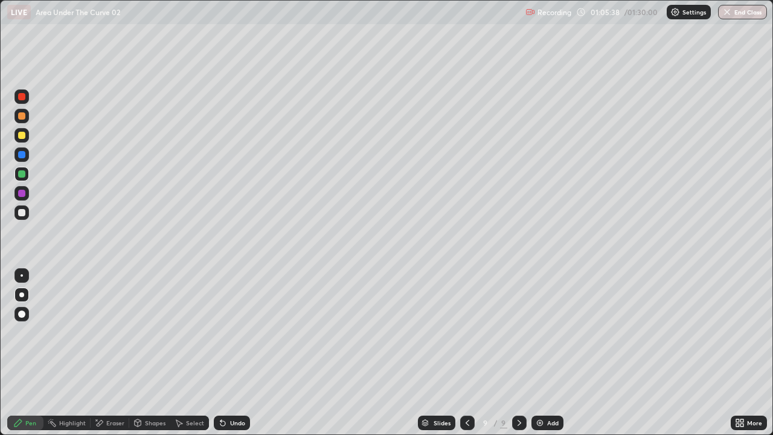
click at [225, 332] on div "Undo" at bounding box center [232, 423] width 36 height 14
click at [226, 332] on div "Undo" at bounding box center [232, 423] width 36 height 14
click at [221, 332] on icon at bounding box center [222, 423] width 5 height 5
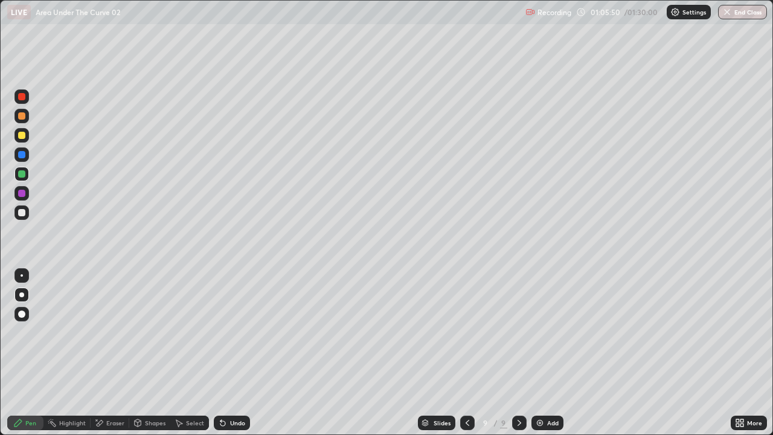
click at [221, 332] on icon at bounding box center [222, 423] width 5 height 5
click at [116, 332] on div "Eraser" at bounding box center [115, 423] width 18 height 6
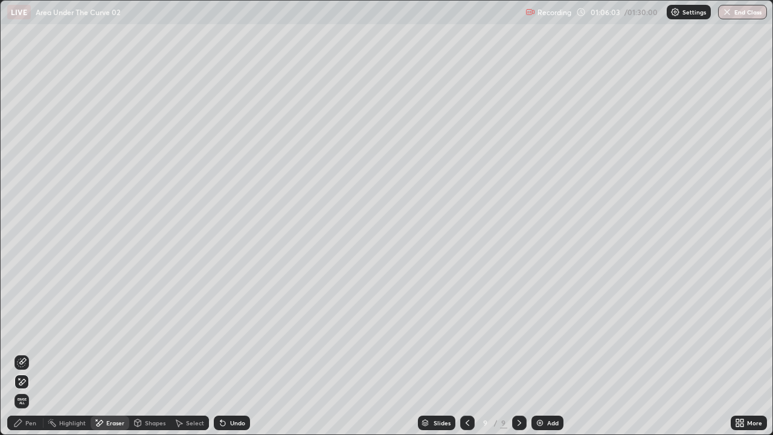
click at [28, 332] on div "Pen" at bounding box center [25, 423] width 36 height 14
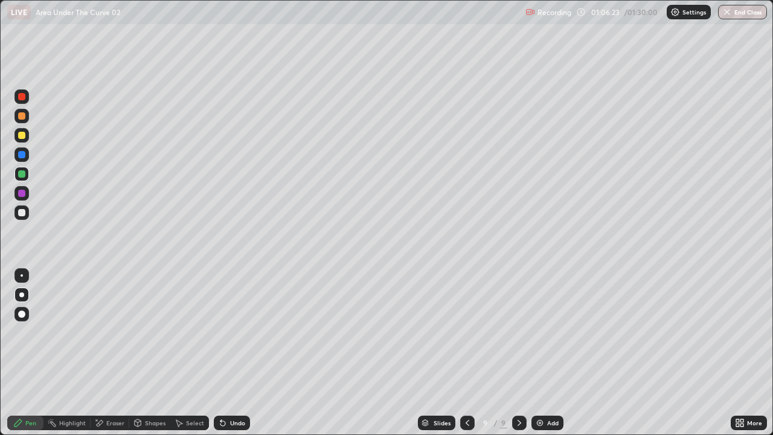
click at [22, 213] on div at bounding box center [21, 212] width 7 height 7
click at [24, 132] on div at bounding box center [21, 135] width 14 height 14
click at [26, 217] on div at bounding box center [21, 212] width 14 height 14
click at [227, 332] on div "Undo" at bounding box center [232, 423] width 36 height 14
click at [22, 118] on div at bounding box center [21, 115] width 7 height 7
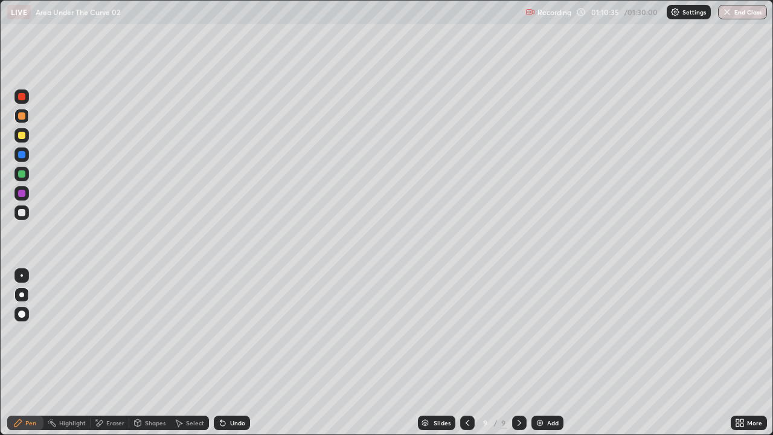
click at [22, 133] on div at bounding box center [21, 135] width 7 height 7
click at [27, 212] on div at bounding box center [21, 212] width 14 height 14
click at [21, 116] on div at bounding box center [21, 115] width 7 height 7
click at [28, 214] on div at bounding box center [21, 212] width 14 height 14
click at [223, 332] on icon at bounding box center [222, 423] width 5 height 5
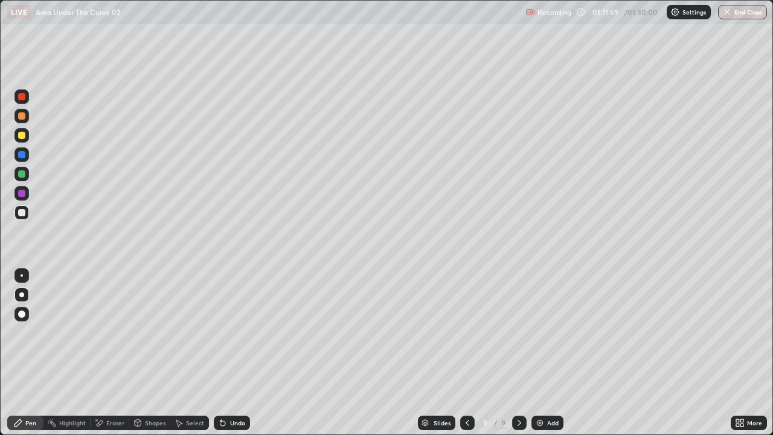
click at [220, 332] on icon at bounding box center [220, 420] width 1 height 1
click at [225, 332] on icon at bounding box center [223, 423] width 10 height 10
click at [230, 332] on div "Undo" at bounding box center [232, 423] width 36 height 14
click at [225, 332] on div "Undo" at bounding box center [232, 423] width 36 height 14
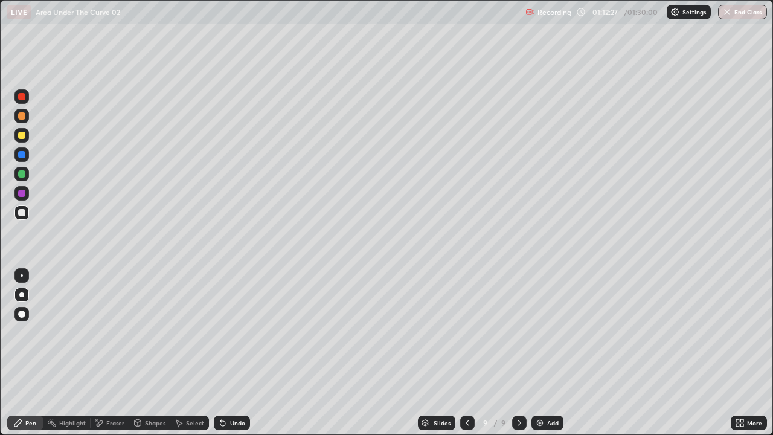
click at [227, 332] on div "Undo" at bounding box center [232, 423] width 36 height 14
click at [226, 332] on icon at bounding box center [223, 423] width 10 height 10
click at [227, 332] on div "Undo" at bounding box center [232, 423] width 36 height 14
click at [221, 332] on div "Undo" at bounding box center [232, 423] width 36 height 14
click at [230, 332] on div "Undo" at bounding box center [237, 423] width 15 height 6
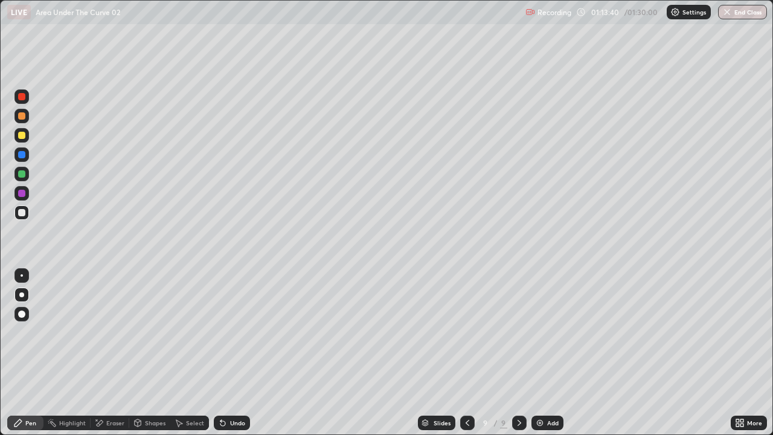
click at [182, 332] on icon at bounding box center [179, 423] width 10 height 10
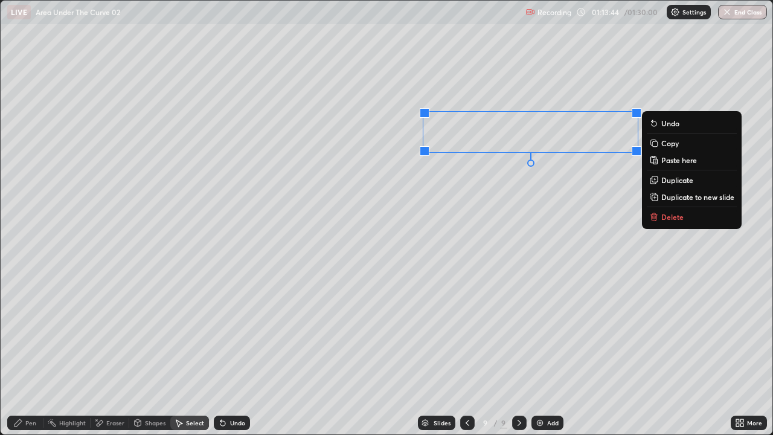
click at [661, 144] on p "Copy" at bounding box center [670, 143] width 18 height 10
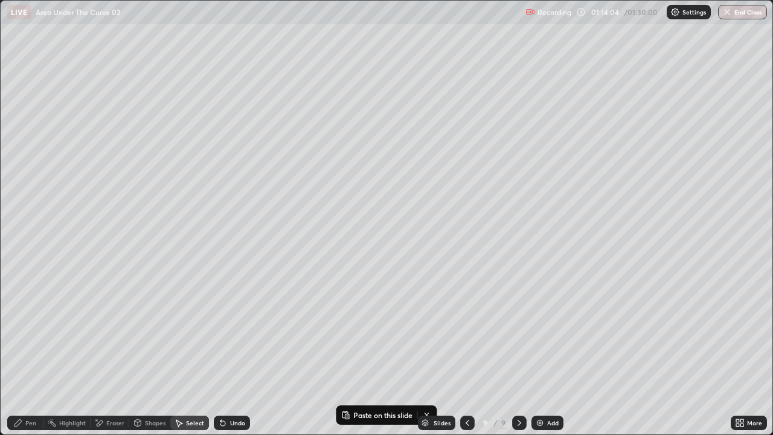
click at [551, 332] on div "Add" at bounding box center [552, 423] width 11 height 6
click at [104, 66] on p "Paste here" at bounding box center [119, 68] width 36 height 10
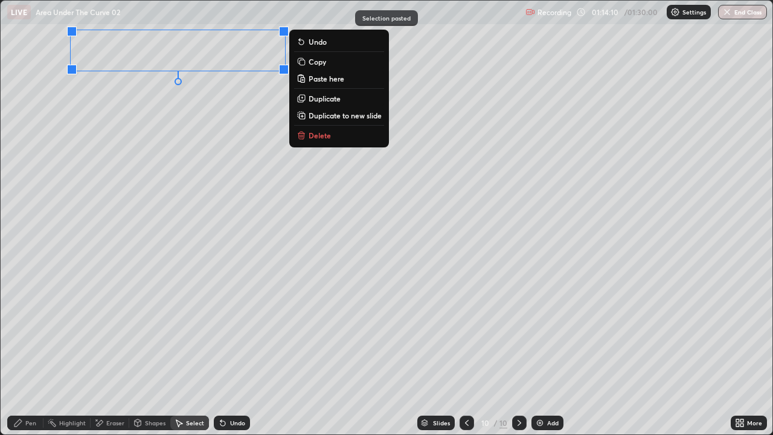
click at [104, 149] on div "0 ° Undo Copy Paste here Duplicate Duplicate to new slide Delete" at bounding box center [387, 218] width 772 height 434
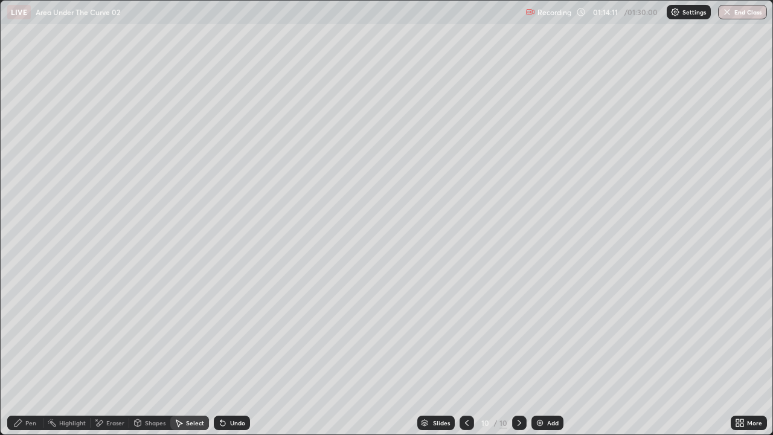
click at [28, 332] on div "Pen" at bounding box center [30, 423] width 11 height 6
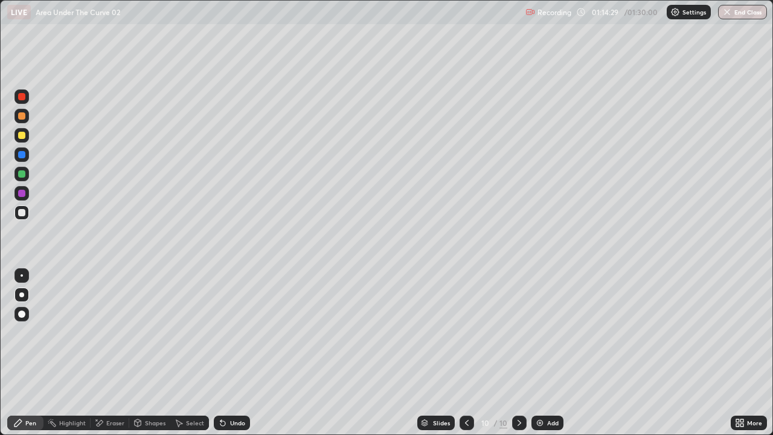
click at [227, 332] on div "Undo" at bounding box center [232, 423] width 36 height 14
click at [233, 332] on div "Undo" at bounding box center [237, 423] width 15 height 6
click at [227, 332] on div "Undo" at bounding box center [232, 423] width 36 height 14
click at [226, 332] on div "Undo" at bounding box center [232, 423] width 36 height 14
click at [22, 136] on div at bounding box center [21, 135] width 7 height 7
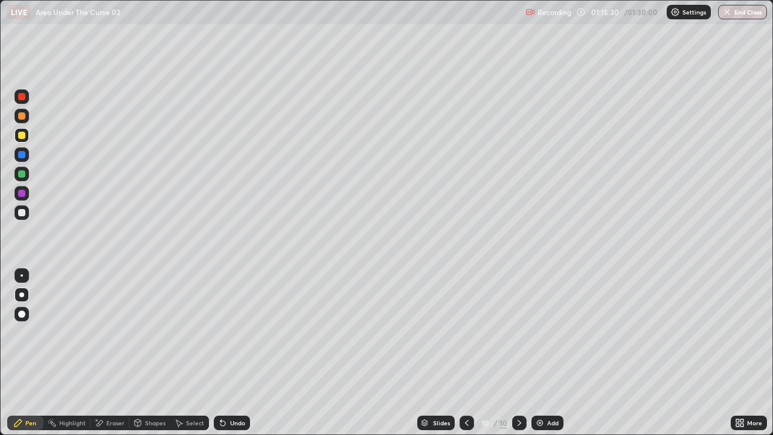
click at [221, 332] on icon at bounding box center [222, 423] width 5 height 5
click at [22, 175] on div at bounding box center [21, 173] width 7 height 7
click at [227, 332] on div "Undo" at bounding box center [232, 423] width 36 height 14
click at [466, 332] on icon at bounding box center [467, 423] width 10 height 10
click at [518, 332] on icon at bounding box center [520, 423] width 10 height 10
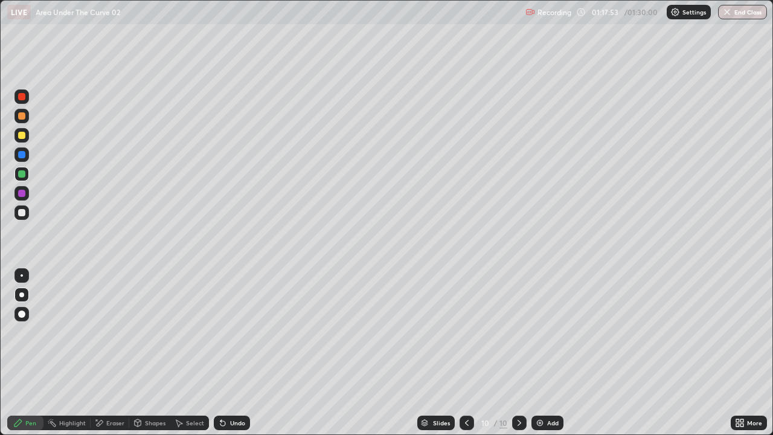
click at [28, 214] on div at bounding box center [21, 212] width 14 height 14
click at [19, 132] on div at bounding box center [21, 135] width 7 height 7
click at [22, 173] on div at bounding box center [21, 173] width 7 height 7
click at [227, 332] on div "Undo" at bounding box center [232, 423] width 36 height 14
click at [222, 332] on icon at bounding box center [223, 423] width 10 height 10
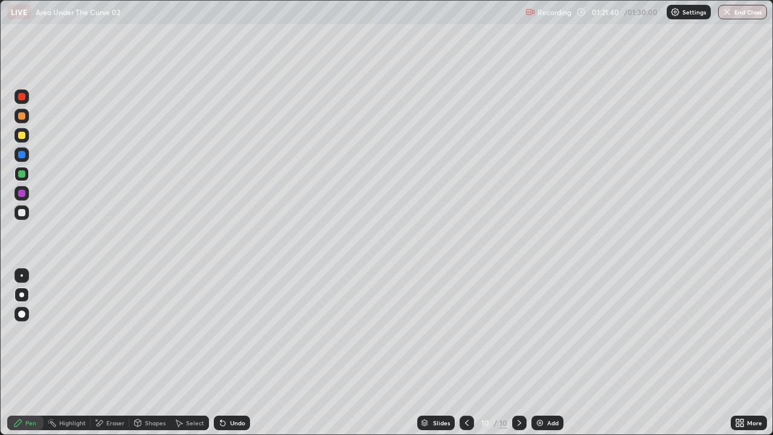
click at [225, 332] on icon at bounding box center [223, 423] width 10 height 10
click at [220, 332] on icon at bounding box center [220, 420] width 1 height 1
click at [221, 332] on icon at bounding box center [222, 423] width 5 height 5
click at [226, 332] on div "Undo" at bounding box center [232, 423] width 36 height 14
click at [225, 332] on icon at bounding box center [223, 423] width 10 height 10
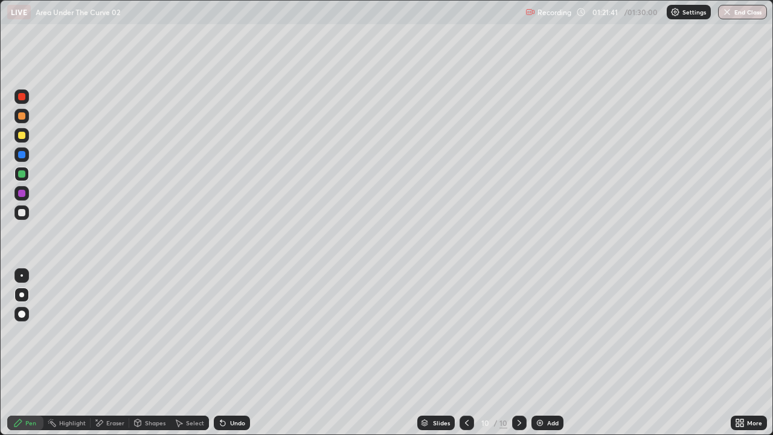
click at [225, 332] on icon at bounding box center [223, 423] width 10 height 10
click at [226, 332] on icon at bounding box center [223, 423] width 10 height 10
click at [225, 332] on div "Undo" at bounding box center [232, 423] width 36 height 14
click at [225, 332] on icon at bounding box center [223, 423] width 10 height 10
click at [227, 332] on div "Undo" at bounding box center [232, 423] width 36 height 14
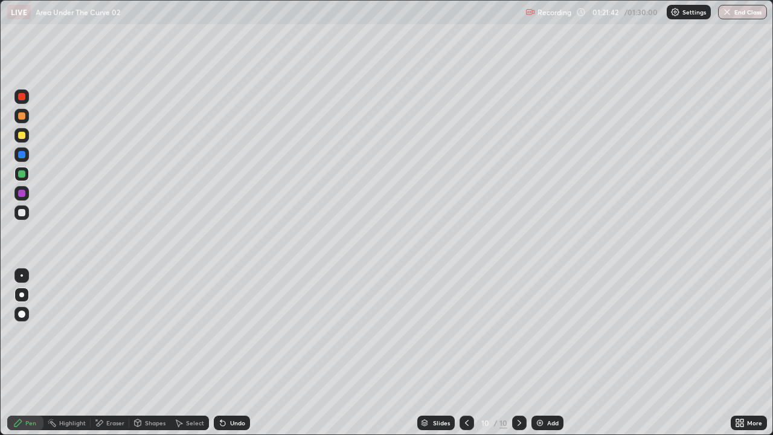
click at [225, 332] on icon at bounding box center [223, 423] width 10 height 10
click at [230, 332] on div "Undo" at bounding box center [232, 423] width 36 height 14
click at [232, 332] on div "Undo" at bounding box center [237, 423] width 15 height 6
click at [233, 332] on div "Undo" at bounding box center [237, 423] width 15 height 6
click at [232, 332] on div "Undo" at bounding box center [237, 423] width 15 height 6
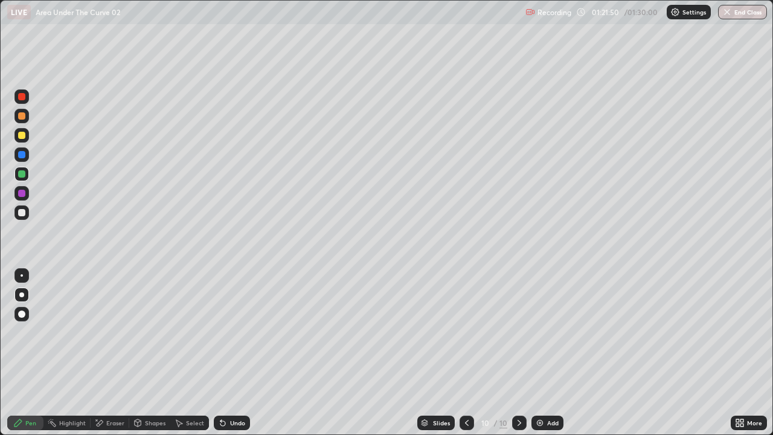
click at [231, 332] on div "Undo" at bounding box center [237, 423] width 15 height 6
click at [232, 332] on div "Undo" at bounding box center [237, 423] width 15 height 6
click at [233, 332] on div "Undo" at bounding box center [237, 423] width 15 height 6
click at [232, 332] on div "Undo" at bounding box center [237, 423] width 15 height 6
click at [233, 332] on div "Undo" at bounding box center [237, 423] width 15 height 6
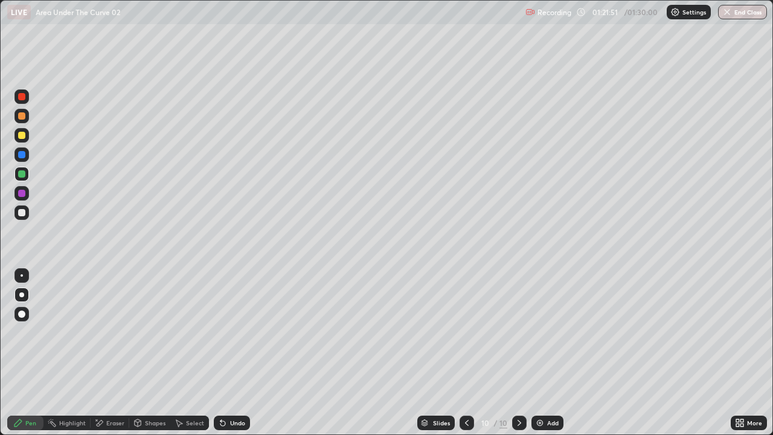
click at [233, 332] on div "Undo" at bounding box center [237, 423] width 15 height 6
click at [231, 332] on div "Undo" at bounding box center [237, 423] width 15 height 6
click at [233, 332] on div "Undo" at bounding box center [237, 423] width 15 height 6
click at [231, 332] on div "Undo" at bounding box center [237, 423] width 15 height 6
click at [231, 332] on div "Undo" at bounding box center [232, 423] width 36 height 14
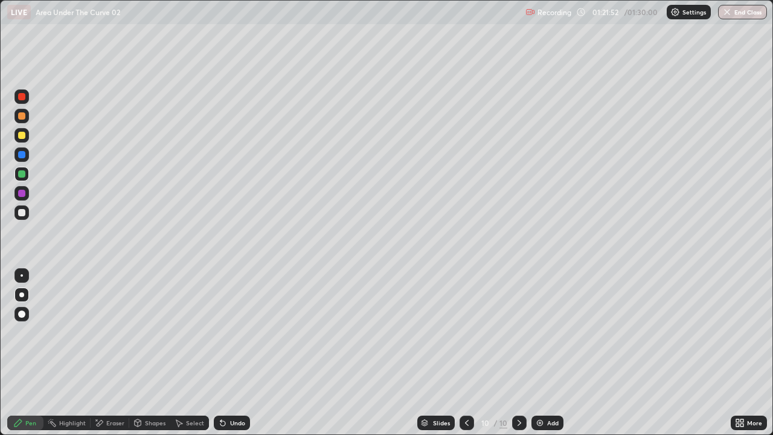
click at [231, 332] on div "Undo" at bounding box center [237, 423] width 15 height 6
click at [231, 332] on div "Undo" at bounding box center [232, 423] width 36 height 14
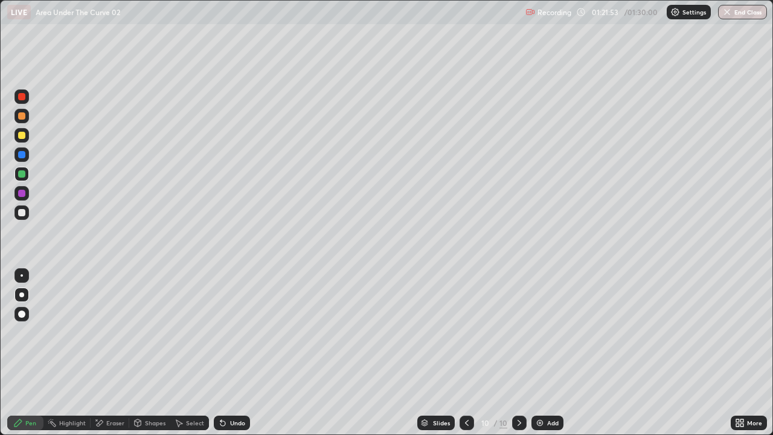
click at [231, 332] on div "Undo" at bounding box center [232, 423] width 36 height 14
click at [232, 332] on div "Undo" at bounding box center [232, 423] width 36 height 14
click at [231, 332] on div "Undo" at bounding box center [237, 423] width 15 height 6
click at [232, 332] on div "Undo" at bounding box center [237, 423] width 15 height 6
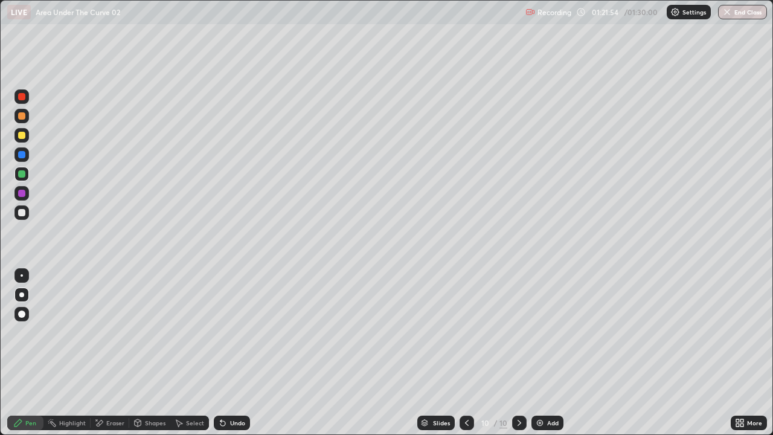
click at [232, 332] on div "Undo" at bounding box center [237, 423] width 15 height 6
click at [233, 332] on div "Undo" at bounding box center [237, 423] width 15 height 6
click at [232, 332] on div "Undo" at bounding box center [237, 423] width 15 height 6
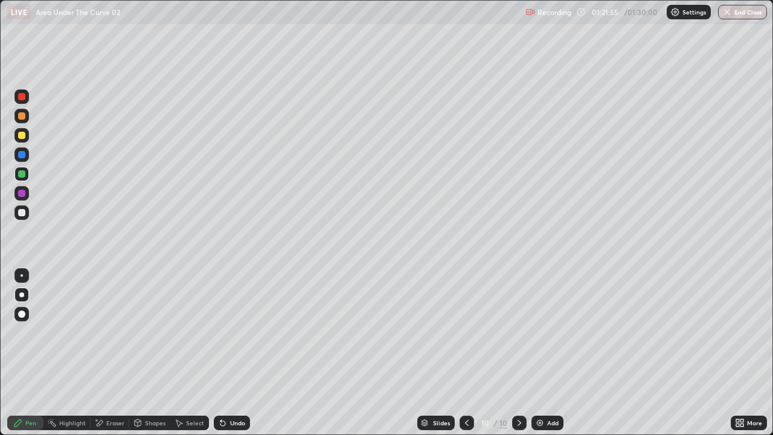
click at [233, 332] on div "Undo" at bounding box center [237, 423] width 15 height 6
click at [232, 332] on div "Undo" at bounding box center [237, 423] width 15 height 6
click at [233, 332] on div "Undo" at bounding box center [237, 423] width 15 height 6
click at [232, 332] on div "Undo" at bounding box center [232, 423] width 36 height 14
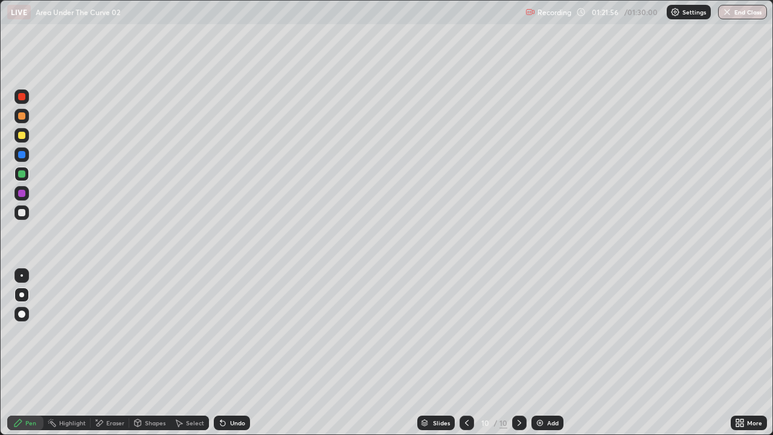
click at [233, 332] on div "Undo" at bounding box center [232, 423] width 36 height 14
click at [232, 332] on div "Undo" at bounding box center [232, 423] width 36 height 14
click at [233, 332] on div "Undo" at bounding box center [232, 423] width 36 height 14
click at [231, 332] on div "Undo" at bounding box center [237, 423] width 15 height 6
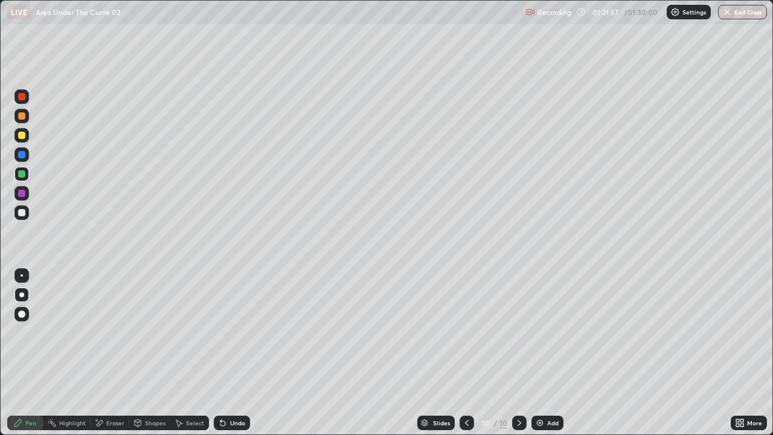
click at [231, 332] on div "Undo" at bounding box center [237, 423] width 15 height 6
click at [232, 332] on div "Undo" at bounding box center [232, 423] width 36 height 14
click at [233, 332] on div "Undo" at bounding box center [237, 423] width 15 height 6
click at [224, 332] on icon at bounding box center [223, 423] width 10 height 10
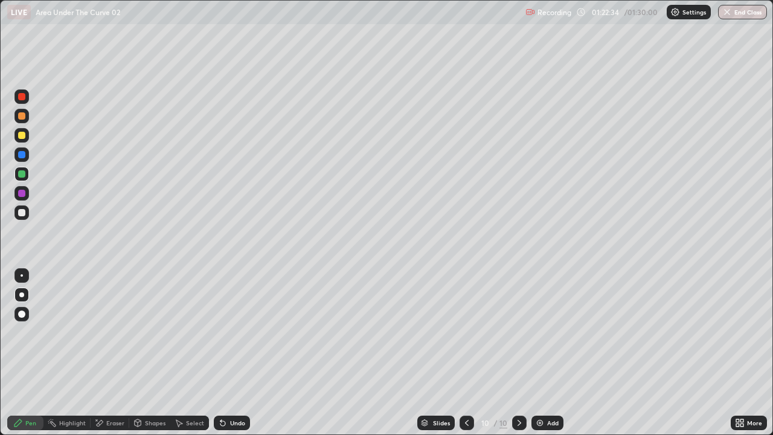
click at [111, 332] on div "Eraser" at bounding box center [115, 423] width 18 height 6
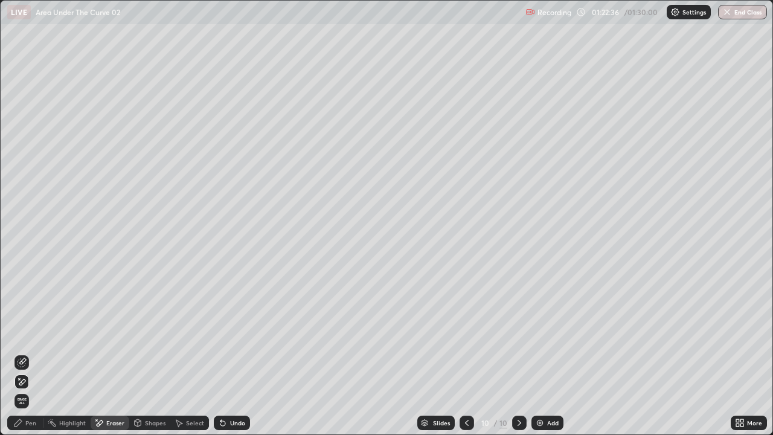
click at [36, 332] on div "Pen" at bounding box center [25, 423] width 36 height 14
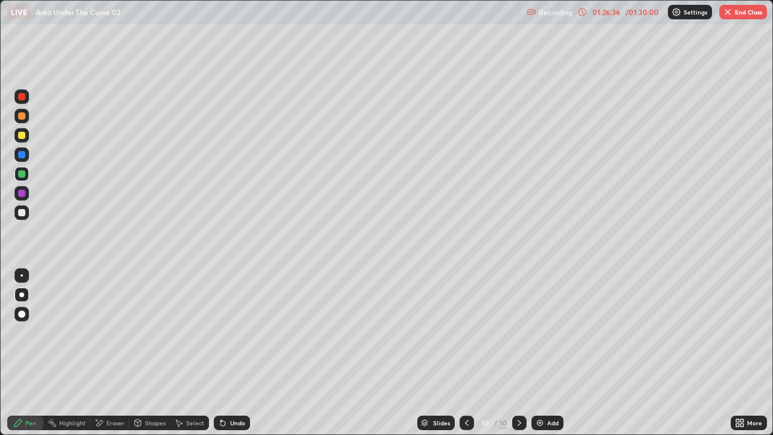
click at [556, 332] on div "Add" at bounding box center [552, 423] width 11 height 6
click at [22, 213] on div at bounding box center [21, 212] width 7 height 7
click at [233, 332] on div "Undo" at bounding box center [237, 423] width 15 height 6
click at [145, 332] on div "Shapes" at bounding box center [155, 423] width 21 height 6
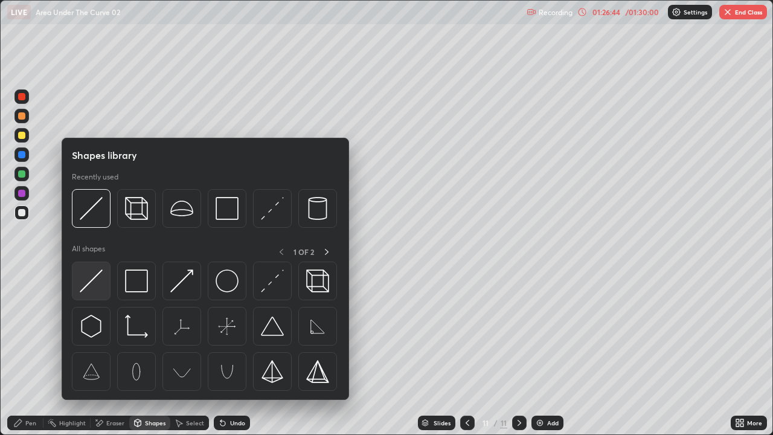
click at [94, 278] on img at bounding box center [91, 280] width 23 height 23
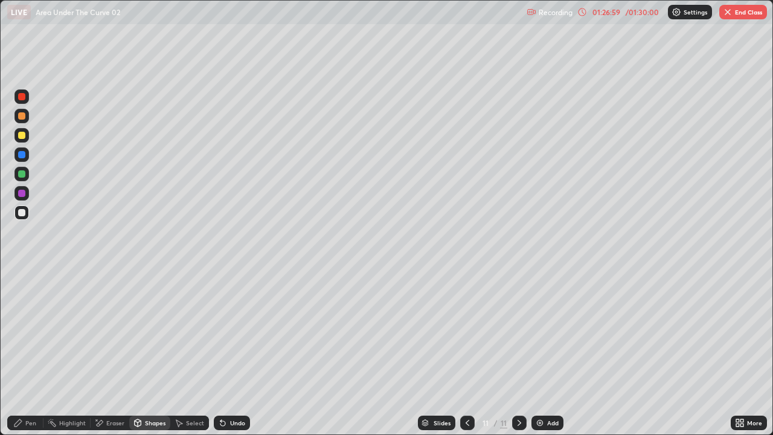
click at [24, 332] on div "Pen" at bounding box center [25, 423] width 36 height 14
click at [145, 332] on div "Shapes" at bounding box center [155, 423] width 21 height 6
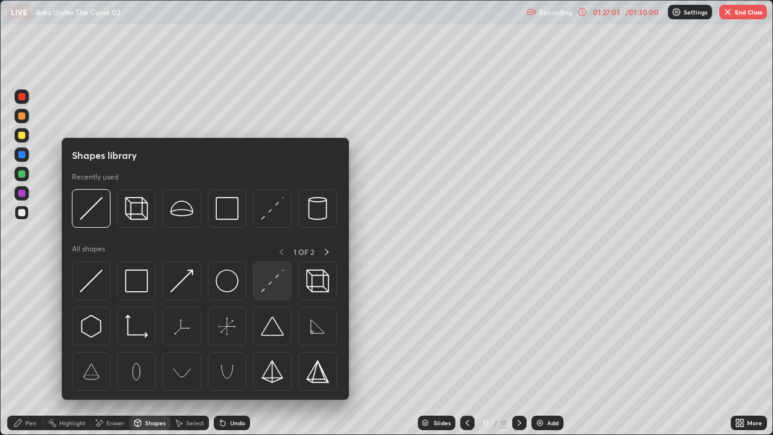
click at [274, 275] on img at bounding box center [272, 280] width 23 height 23
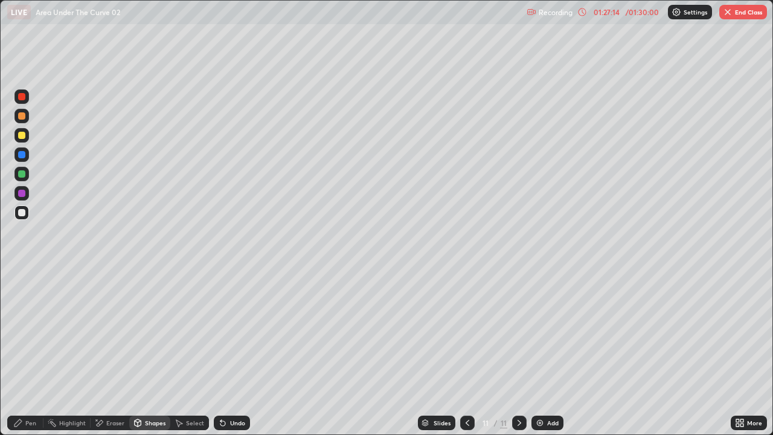
click at [30, 332] on div "Pen" at bounding box center [30, 423] width 11 height 6
click at [24, 174] on div at bounding box center [21, 173] width 7 height 7
click at [234, 332] on div "Undo" at bounding box center [237, 423] width 15 height 6
click at [225, 332] on icon at bounding box center [223, 423] width 10 height 10
click at [220, 332] on icon at bounding box center [220, 420] width 1 height 1
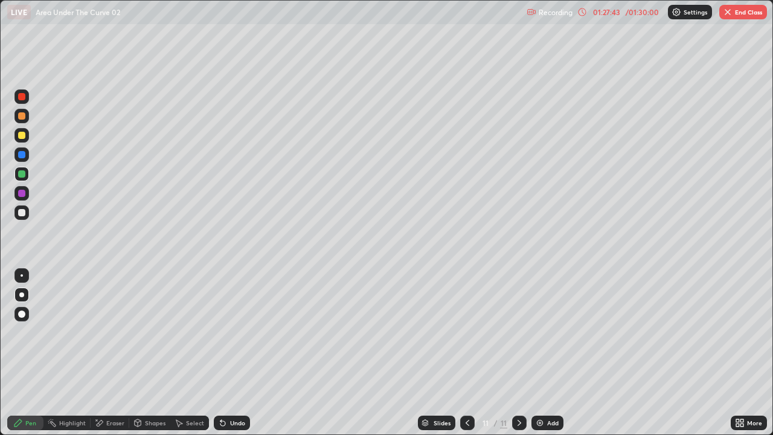
click at [220, 332] on icon at bounding box center [220, 420] width 1 height 1
click at [24, 211] on div at bounding box center [21, 212] width 7 height 7
click at [24, 137] on div at bounding box center [21, 135] width 7 height 7
click at [117, 332] on div "Eraser" at bounding box center [115, 423] width 18 height 6
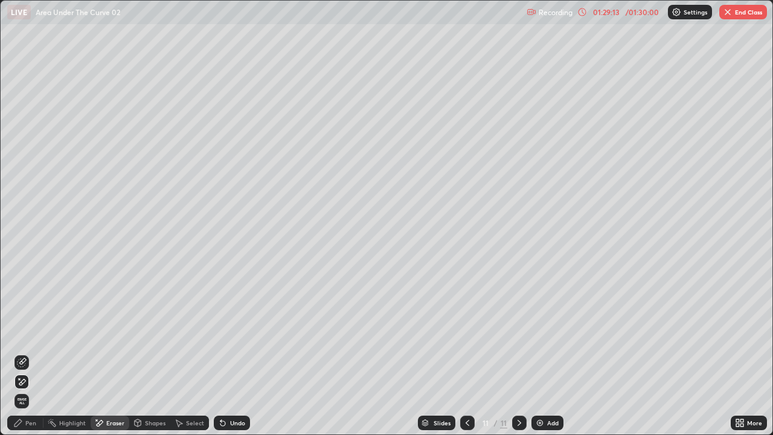
click at [24, 332] on icon at bounding box center [22, 363] width 10 height 10
click at [30, 332] on div "Pen" at bounding box center [25, 423] width 36 height 14
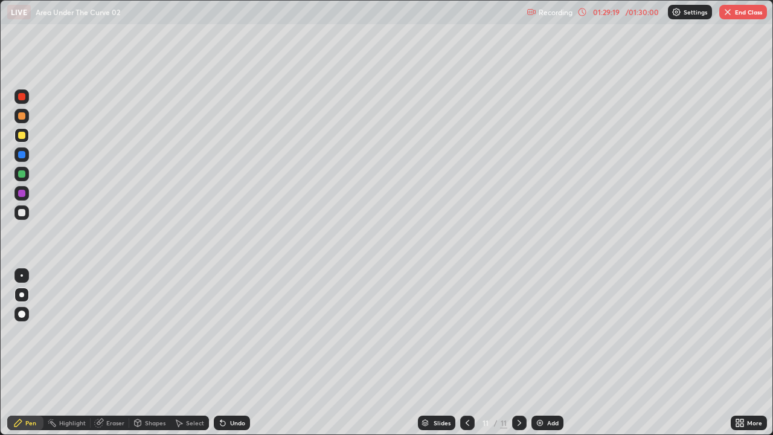
click at [22, 117] on div at bounding box center [21, 115] width 7 height 7
click at [24, 155] on div at bounding box center [21, 154] width 7 height 7
click at [24, 195] on div at bounding box center [21, 193] width 7 height 7
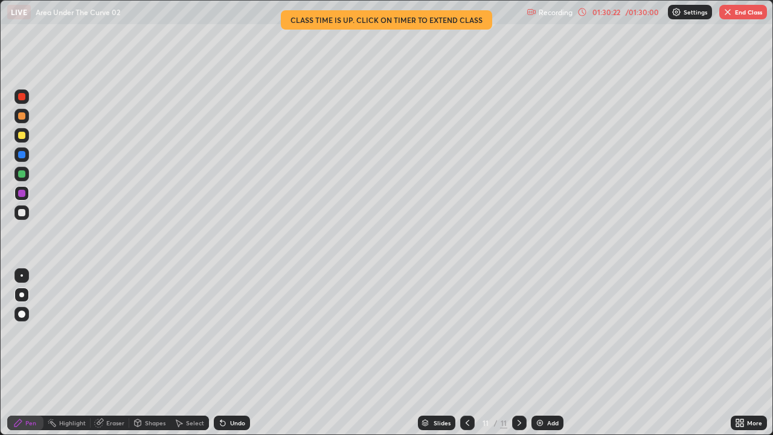
click at [24, 214] on div at bounding box center [21, 212] width 7 height 7
click at [220, 332] on icon at bounding box center [220, 420] width 1 height 1
click at [457, 19] on div "LIVE Area Under The Curve 02" at bounding box center [264, 12] width 515 height 24
click at [616, 14] on div "01:32:21" at bounding box center [607, 11] width 34 height 7
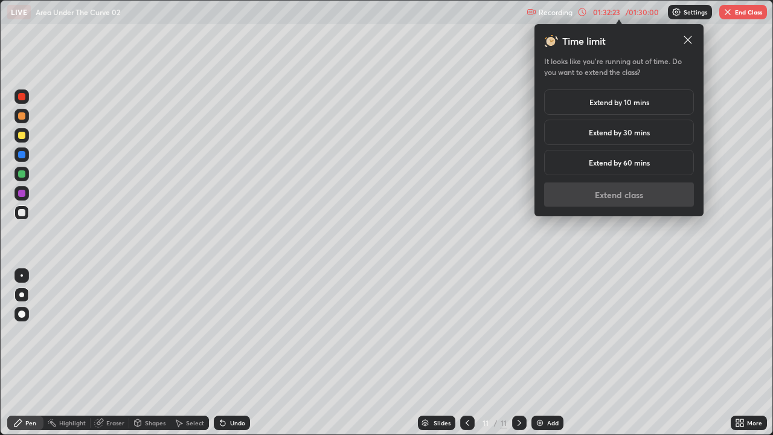
click at [630, 106] on h5 "Extend by 10 mins" at bounding box center [620, 102] width 60 height 11
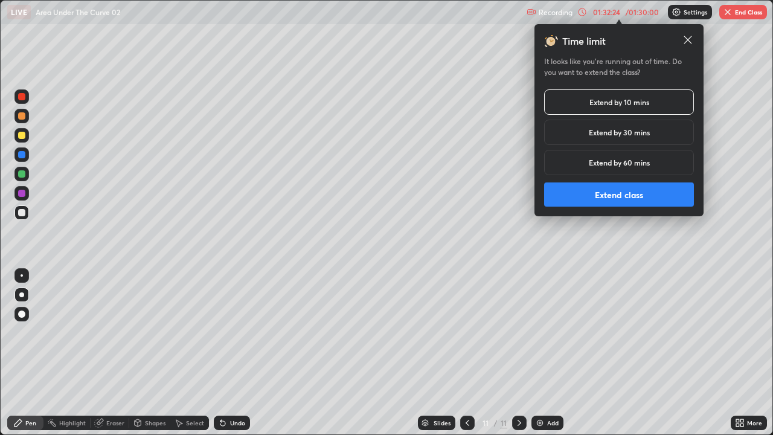
click at [614, 197] on button "Extend class" at bounding box center [619, 194] width 150 height 24
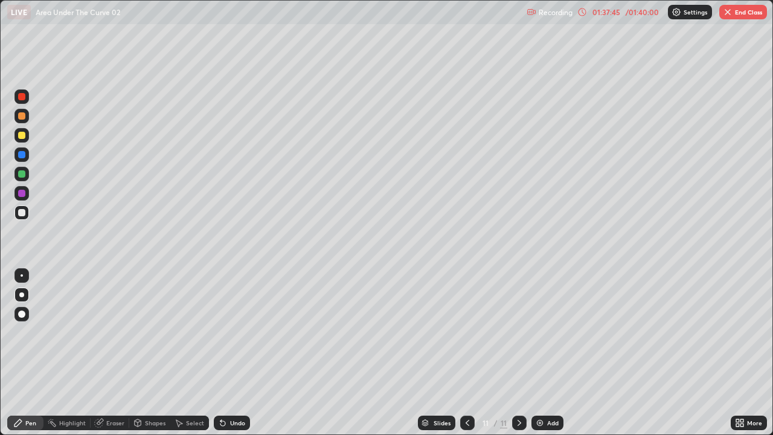
click at [22, 193] on div at bounding box center [21, 193] width 7 height 7
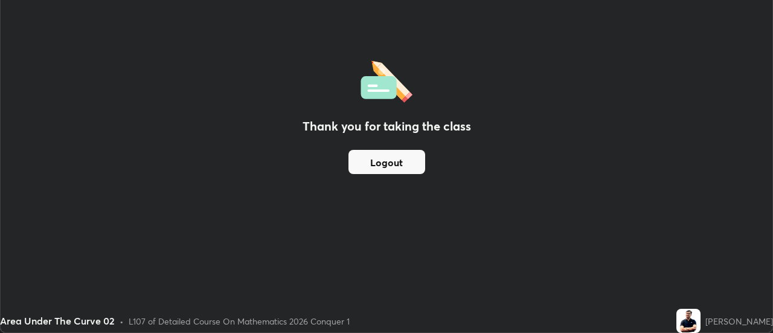
scroll to position [60072, 59631]
